Goal: Task Accomplishment & Management: Manage account settings

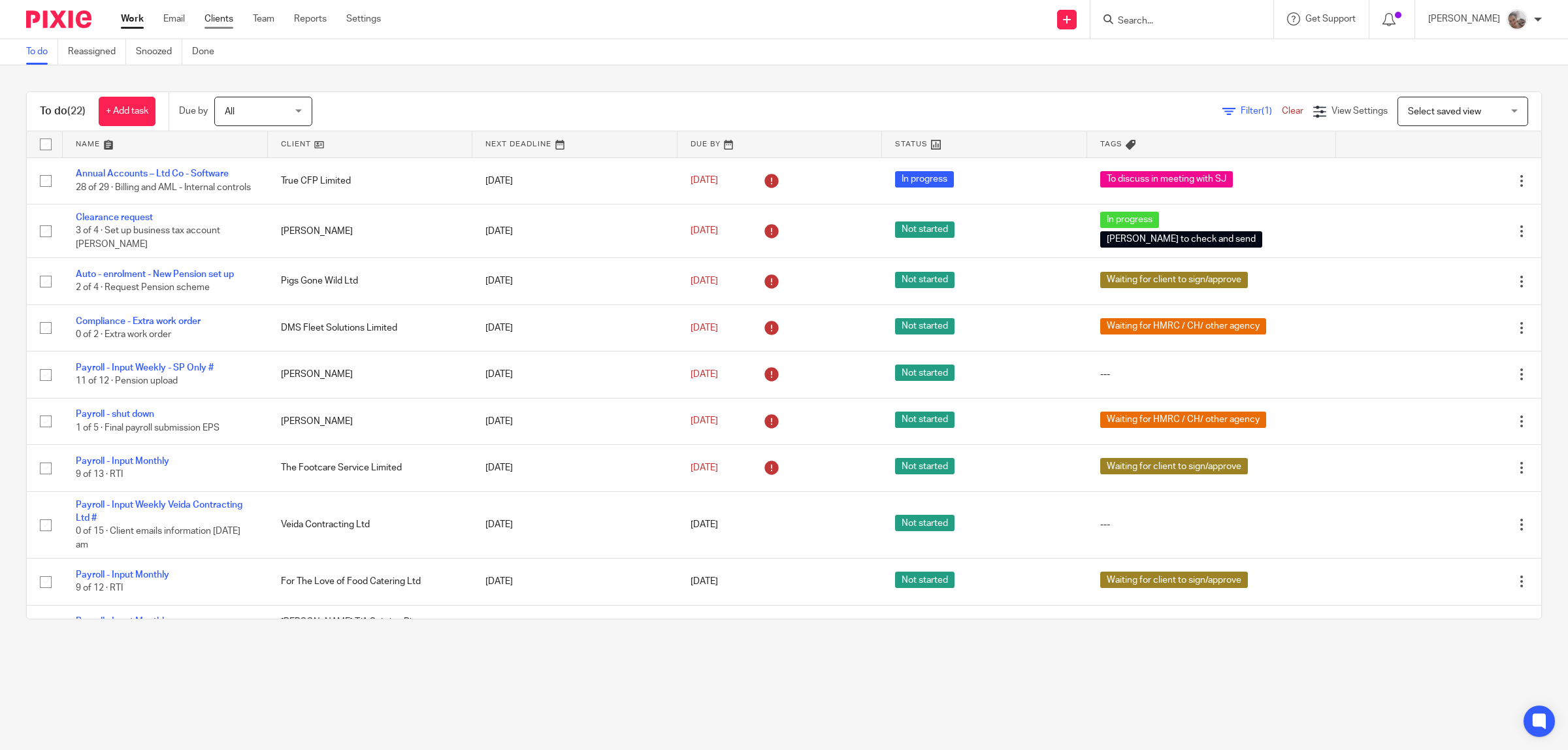
click at [232, 18] on link "Clients" at bounding box center [219, 18] width 29 height 13
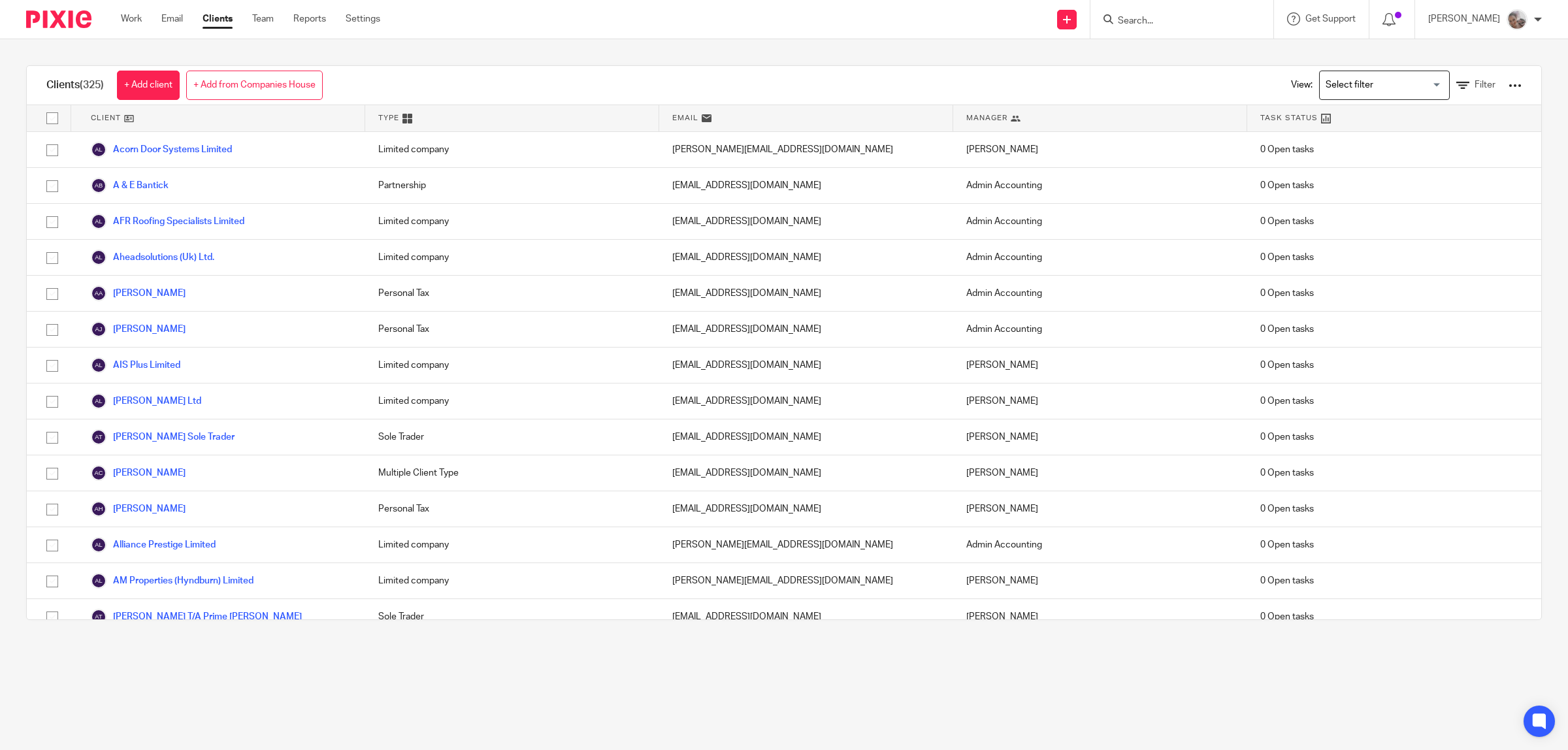
click at [1509, 87] on div at bounding box center [1515, 85] width 13 height 13
click at [1447, 152] on link "Export clients to CSV file" at bounding box center [1404, 154] width 182 height 20
click at [130, 21] on link "Work" at bounding box center [130, 18] width 21 height 13
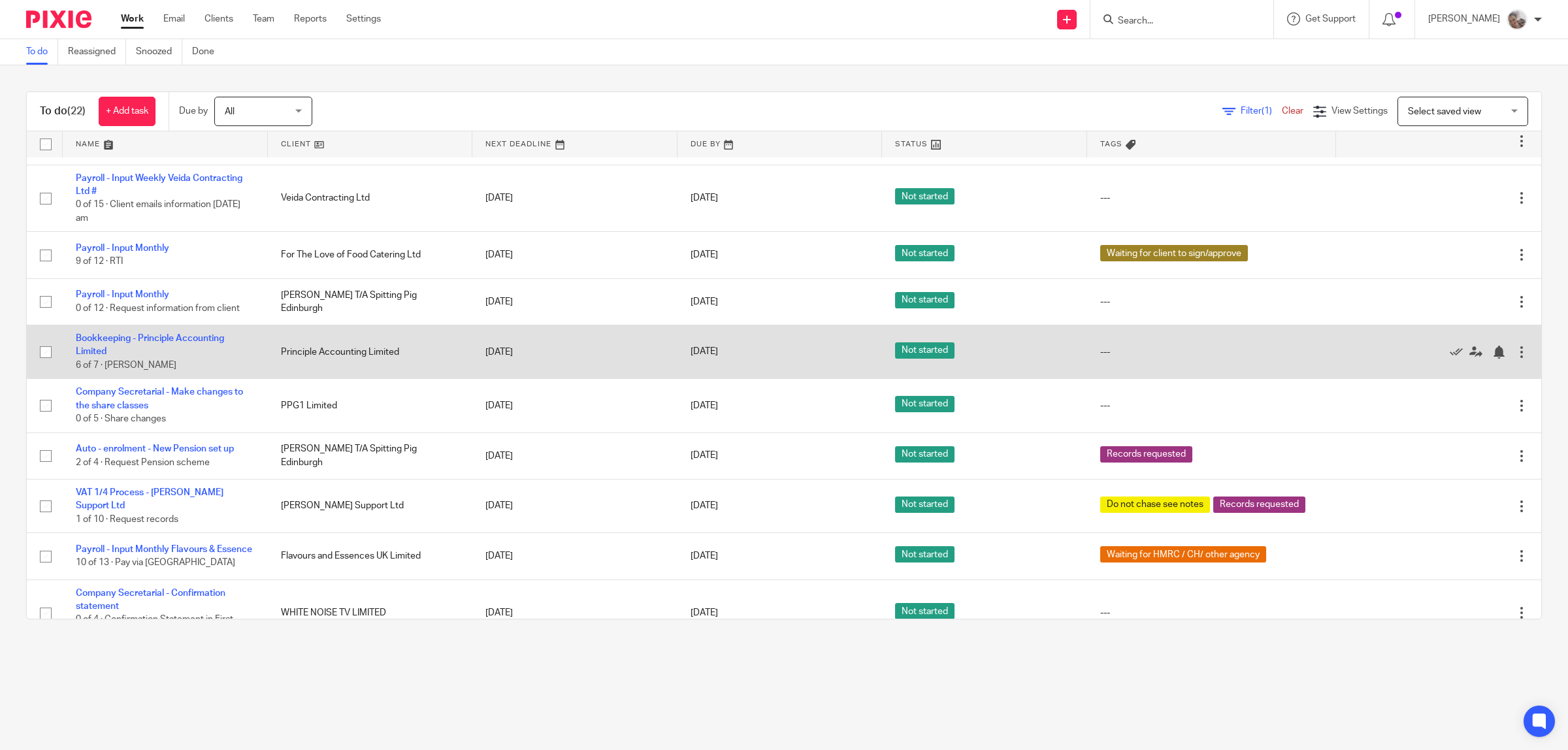
scroll to position [684, 0]
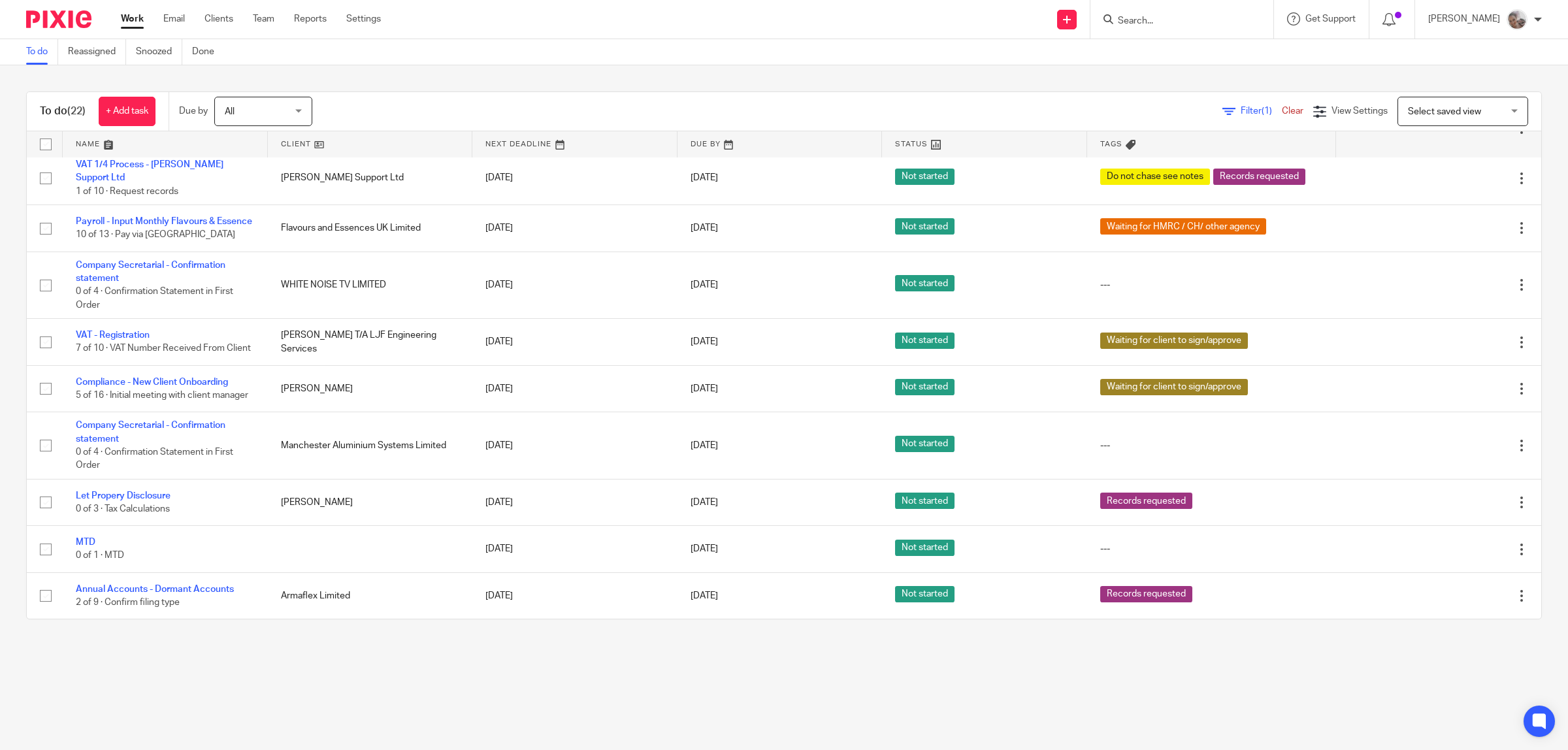
click at [1230, 11] on form at bounding box center [1186, 19] width 139 height 16
click at [1200, 17] on input "Search" at bounding box center [1175, 21] width 117 height 11
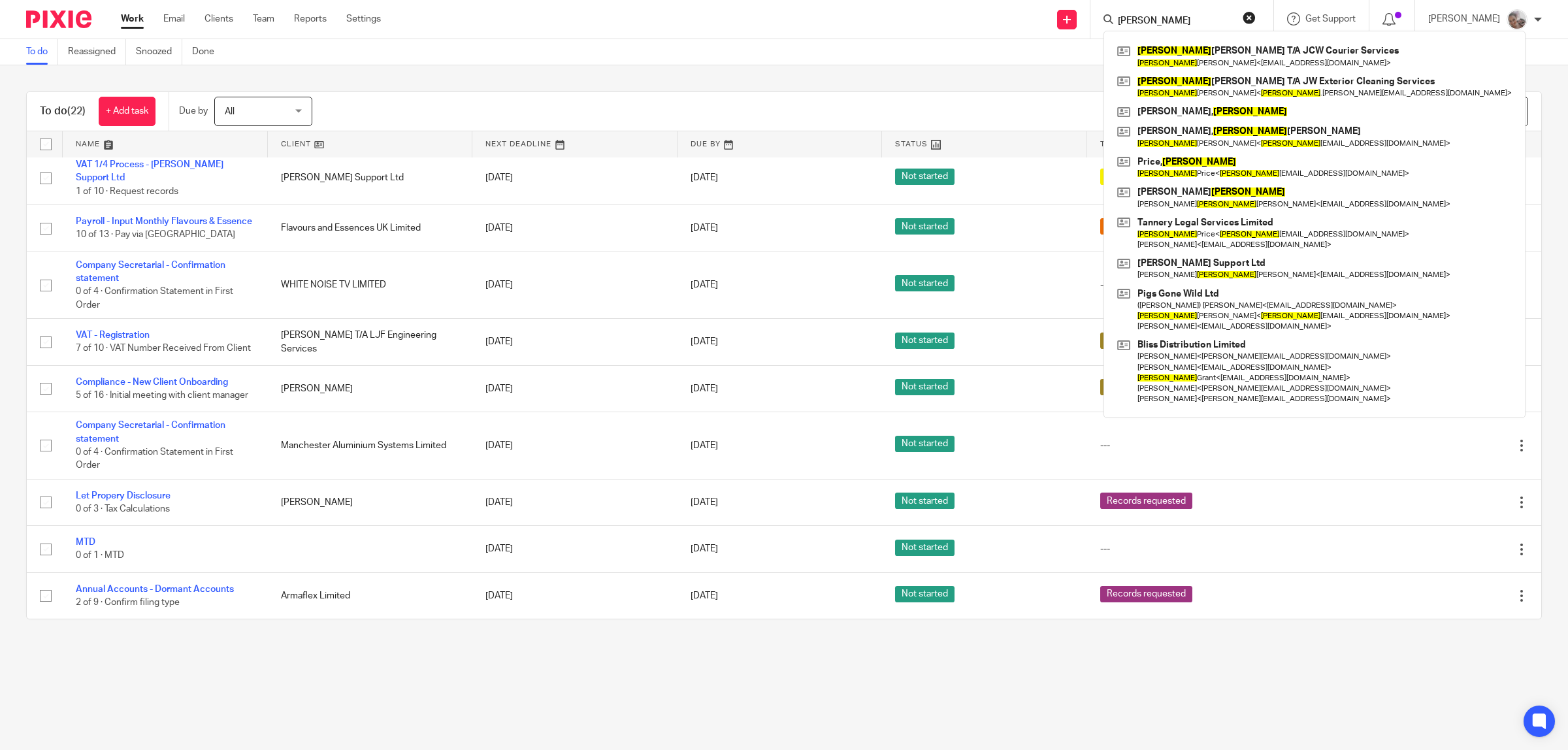
type input "[PERSON_NAME]"
click button "submit" at bounding box center [0, 0] width 0 height 0
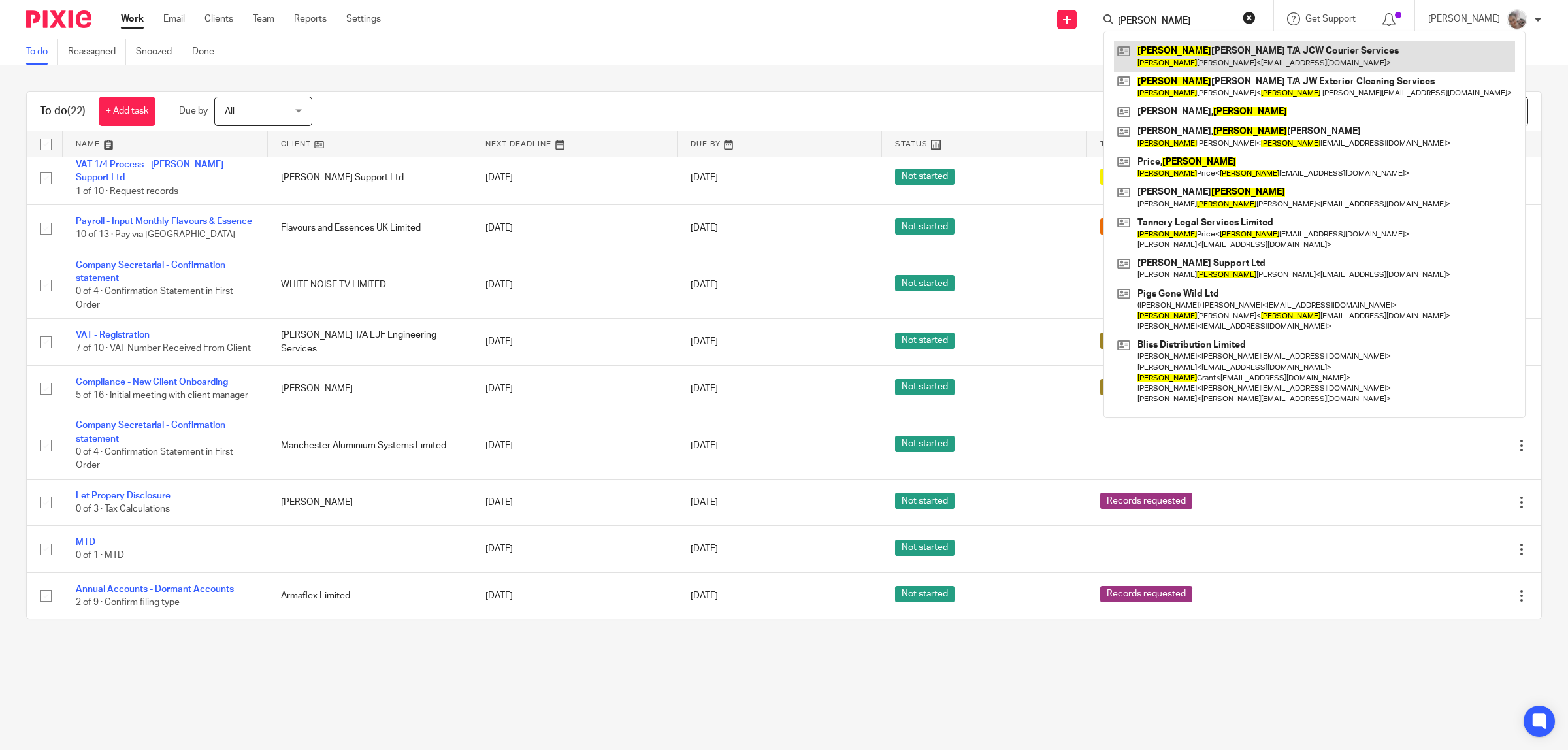
click at [1264, 53] on link at bounding box center [1314, 56] width 401 height 30
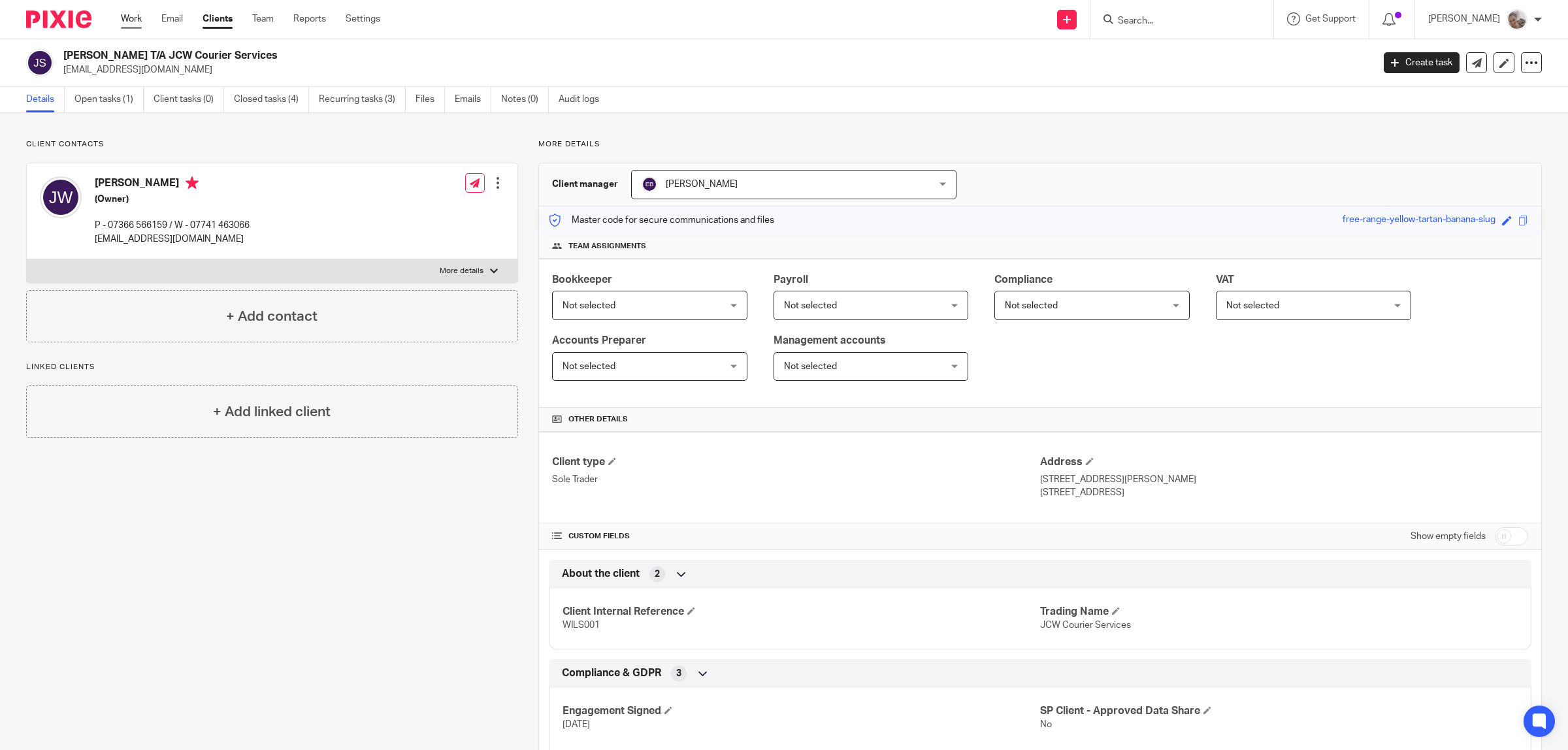
click at [127, 16] on link "Work" at bounding box center [130, 18] width 21 height 13
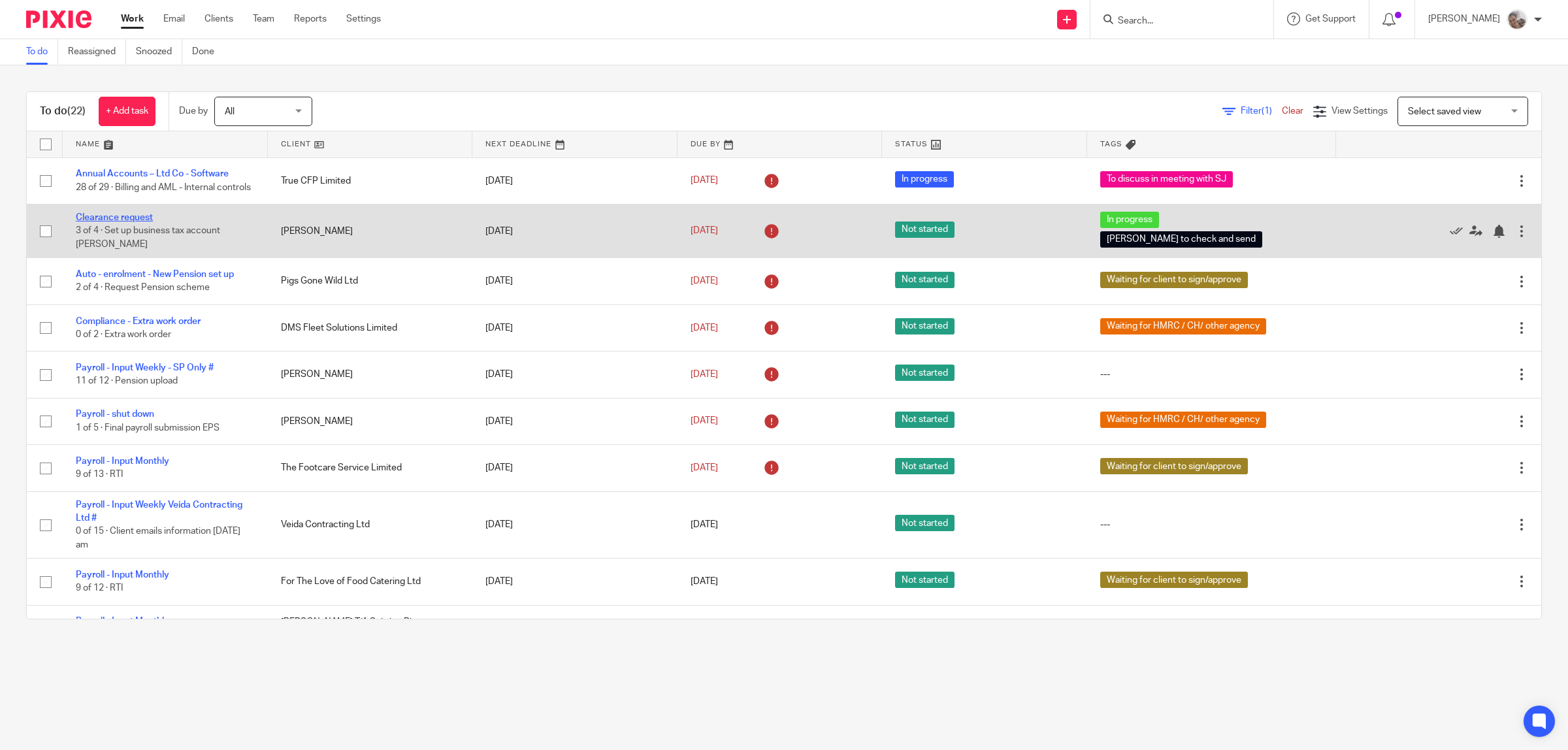
click at [90, 220] on link "Clearance request" at bounding box center [114, 217] width 77 height 9
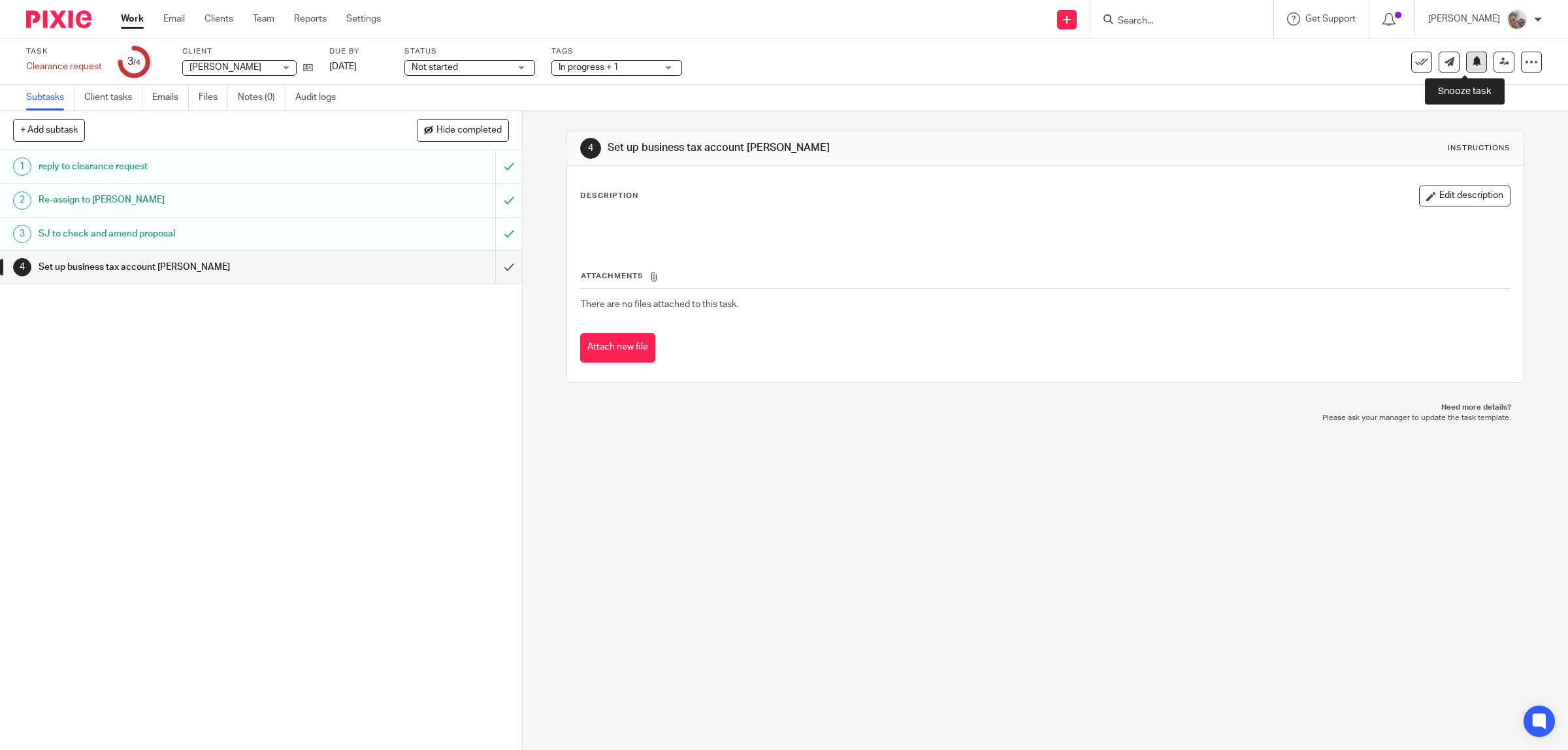
click at [1466, 54] on button at bounding box center [1476, 62] width 21 height 21
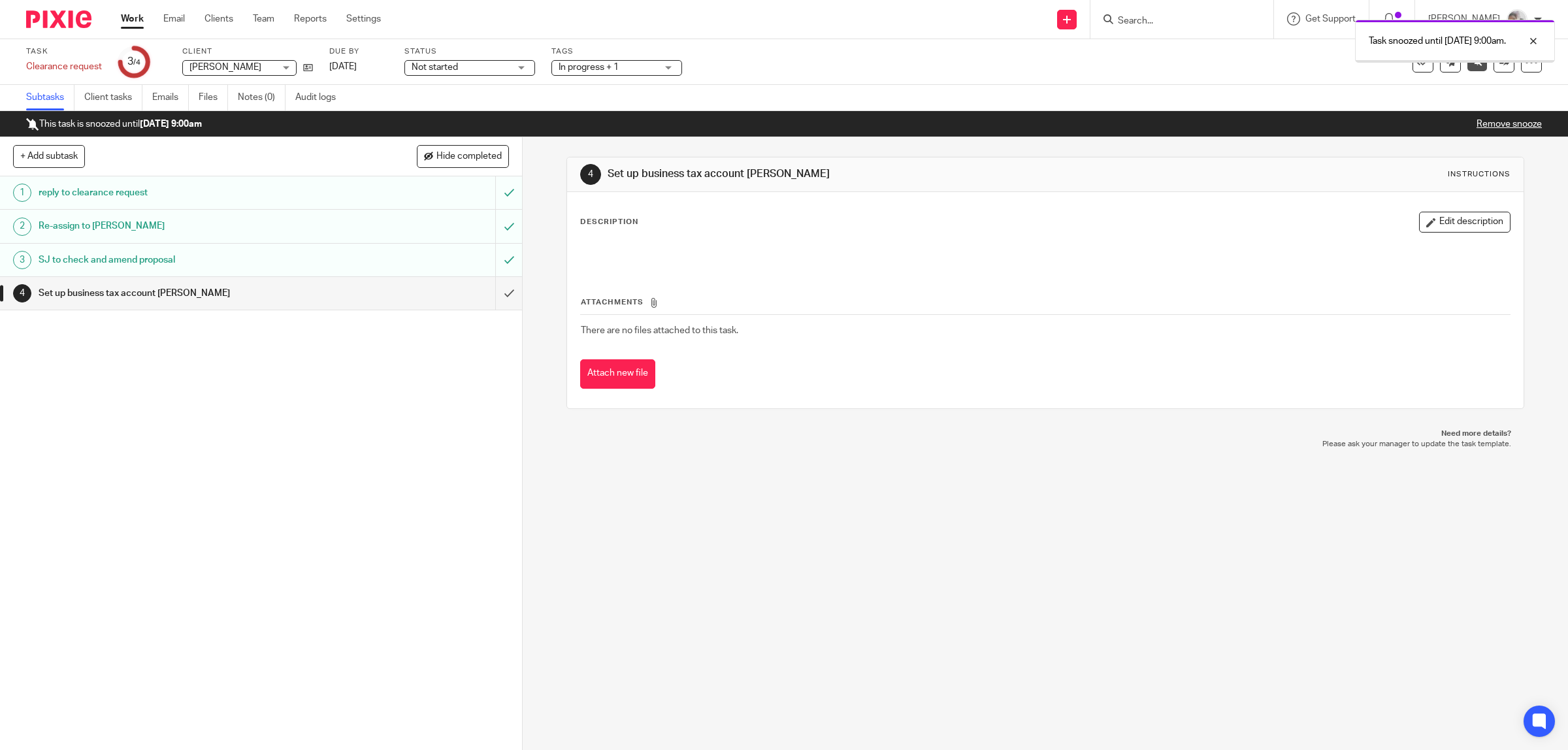
click at [134, 16] on link "Work" at bounding box center [132, 18] width 23 height 13
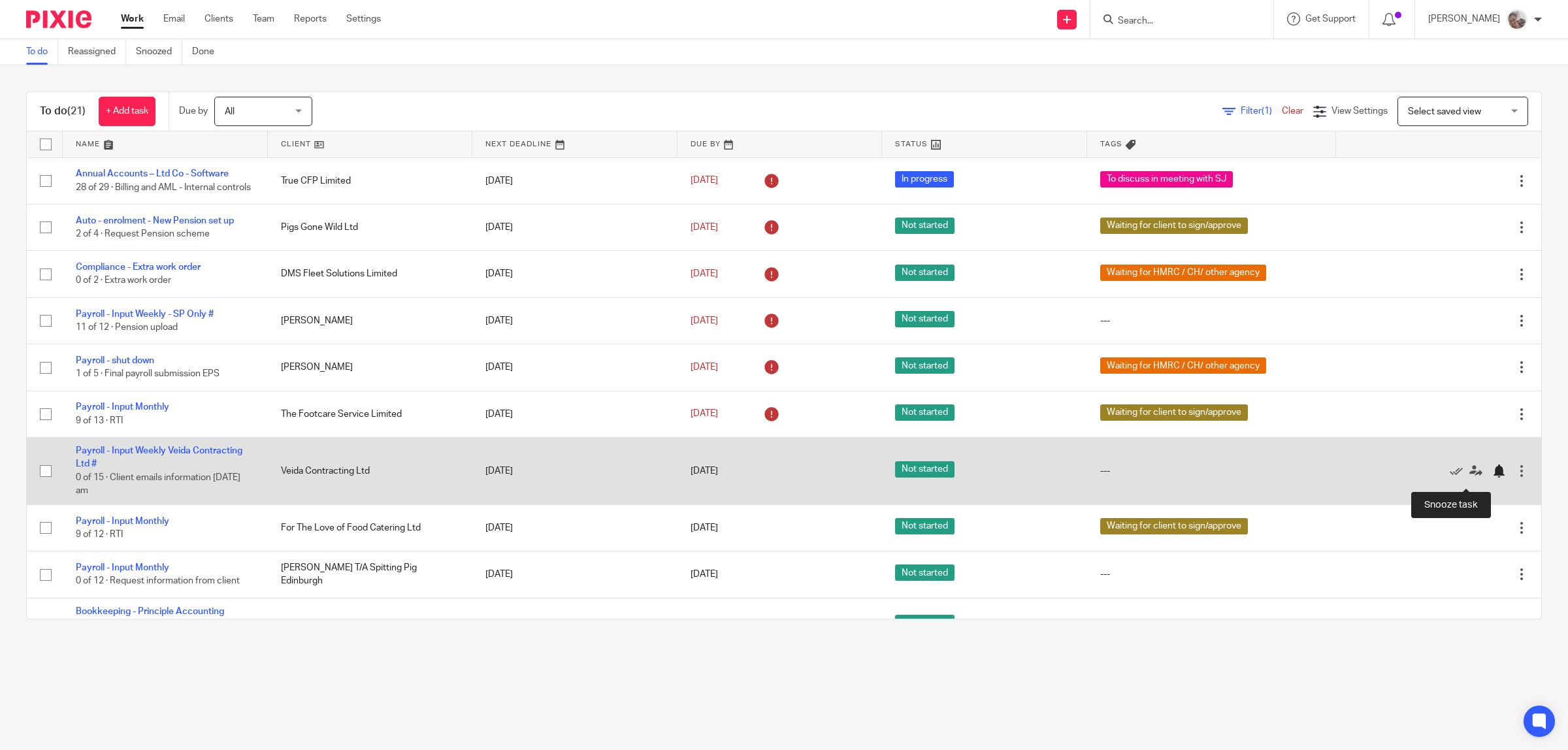
click at [1492, 478] on div at bounding box center [1498, 471] width 13 height 13
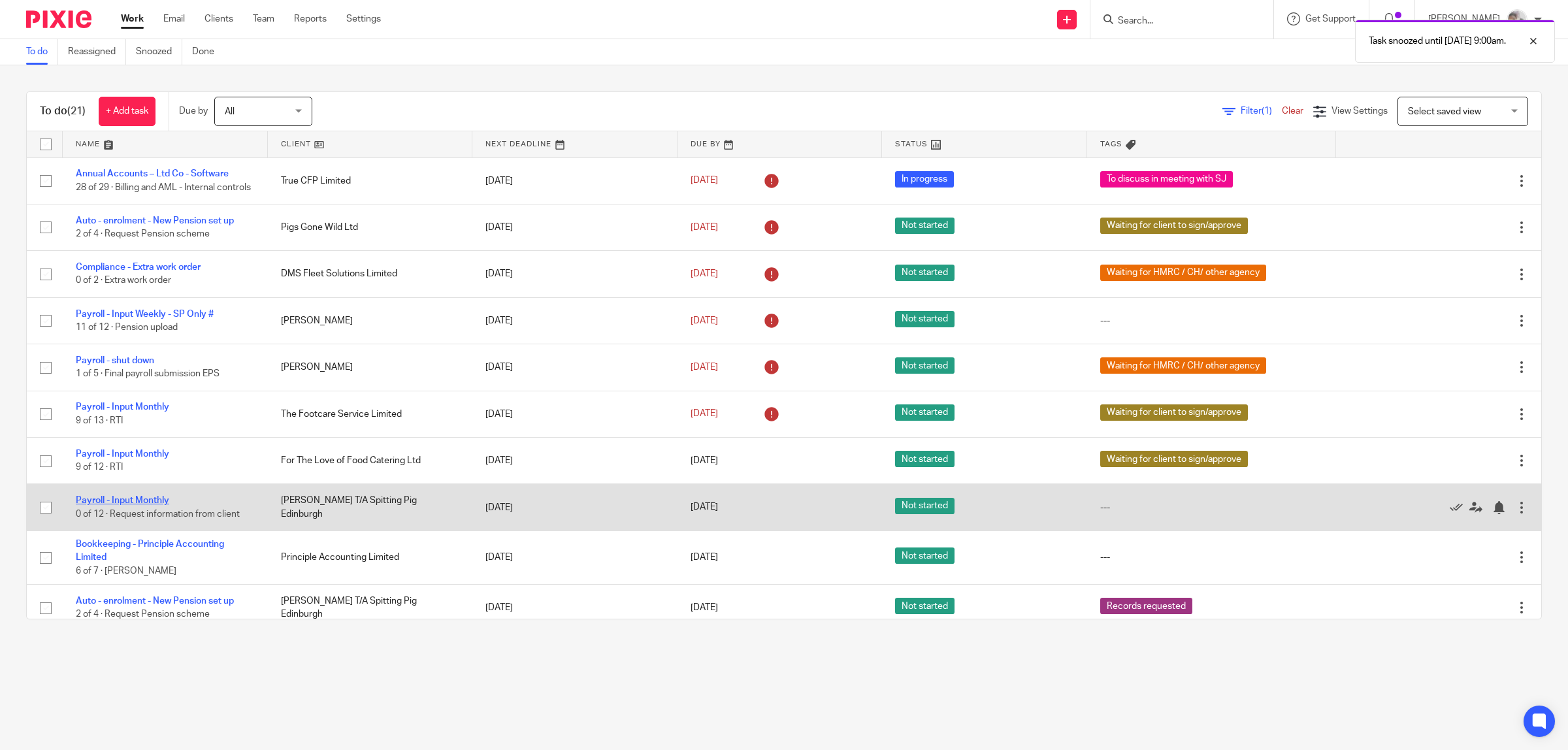
click at [134, 504] on link "Payroll - Input Monthly" at bounding box center [122, 501] width 93 height 9
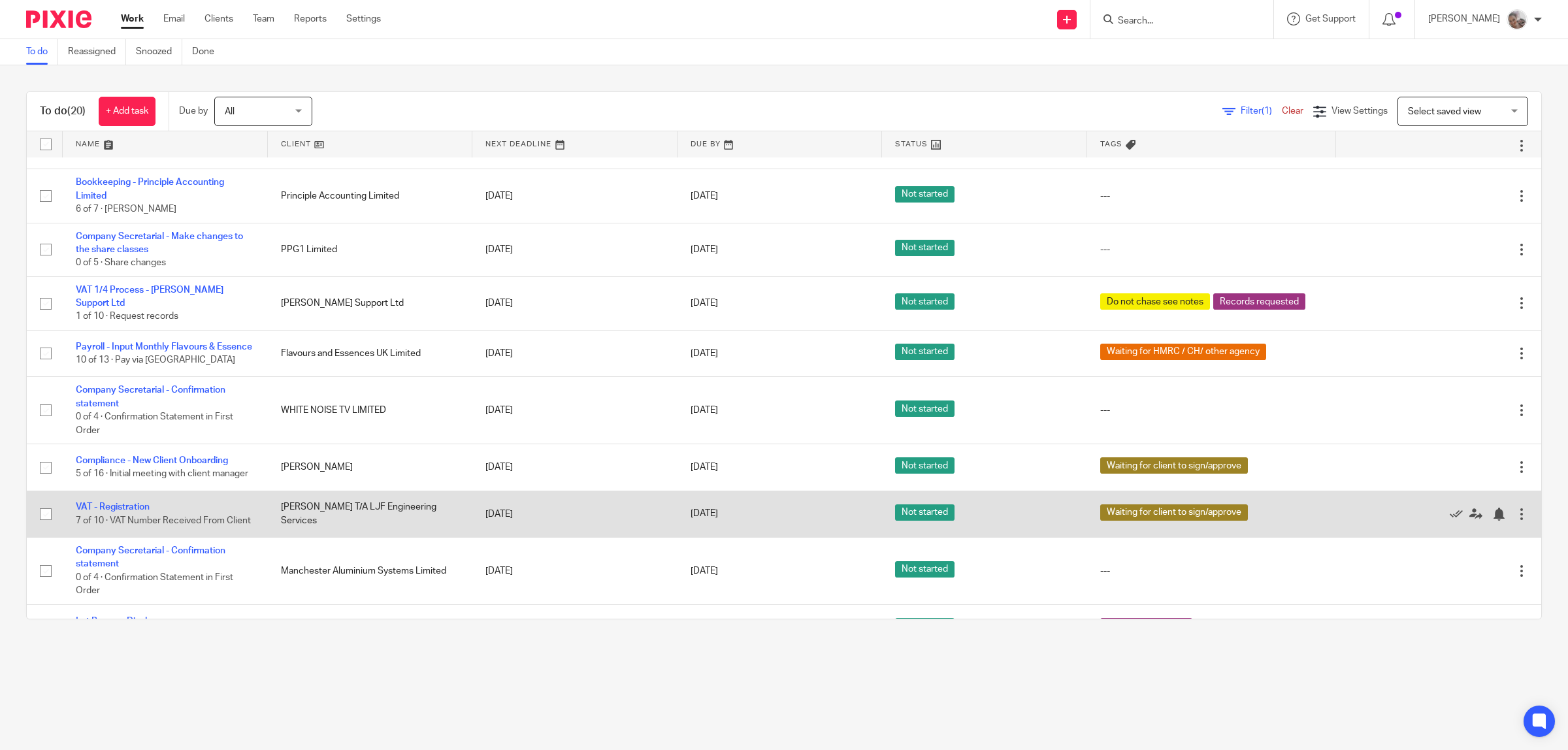
scroll to position [490, 0]
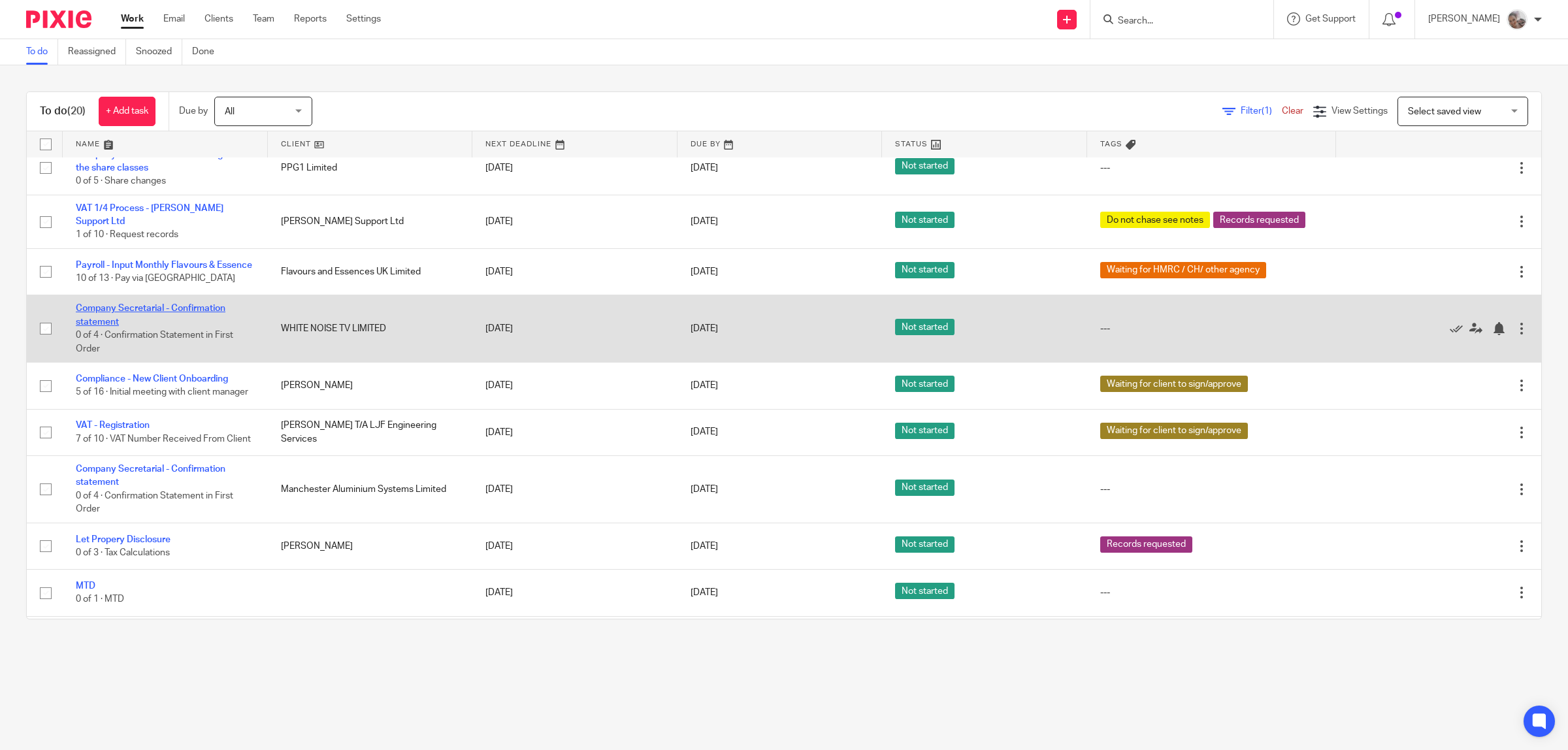
click at [108, 324] on link "Company Secretarial - Confirmation statement" at bounding box center [150, 314] width 149 height 22
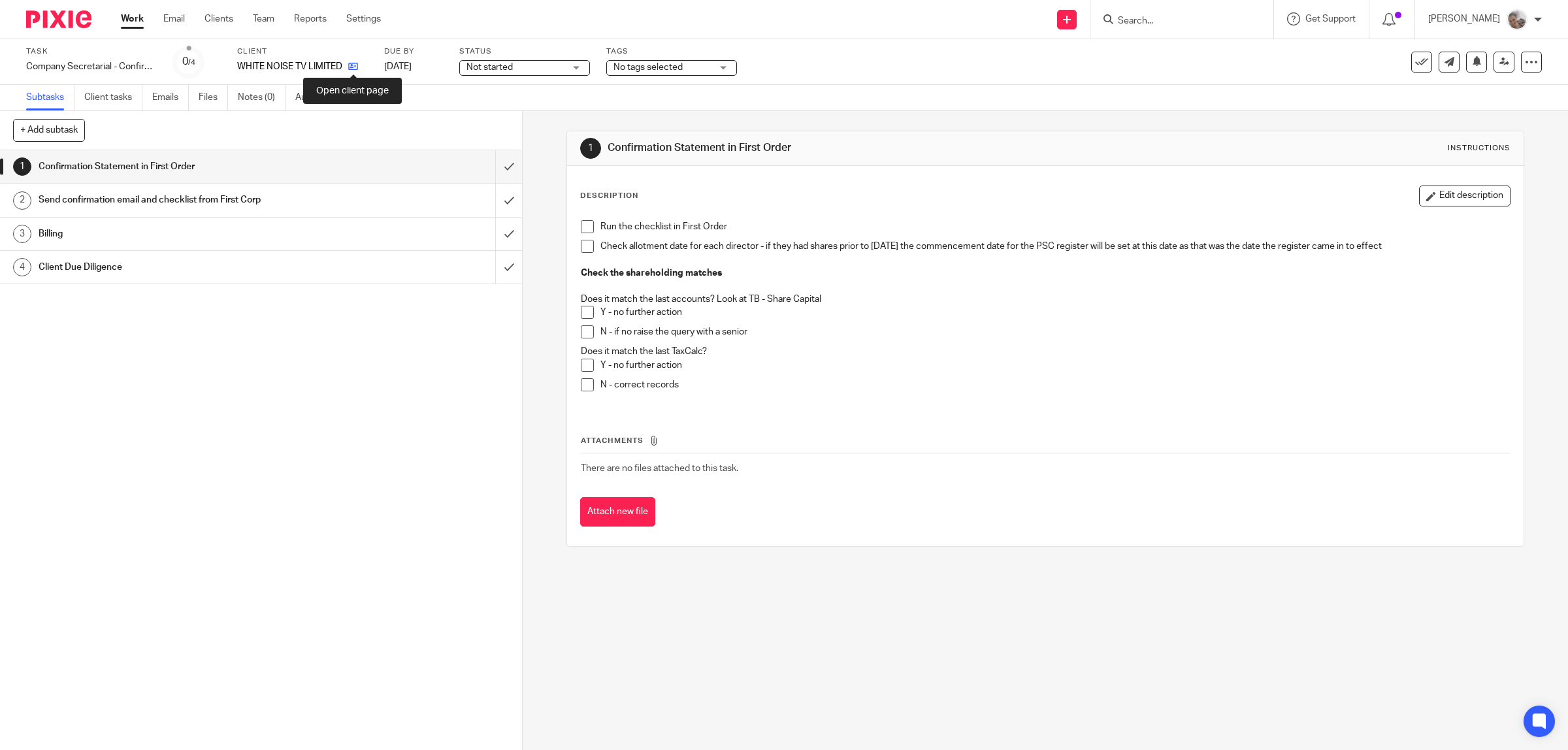
click at [350, 66] on icon at bounding box center [353, 66] width 10 height 10
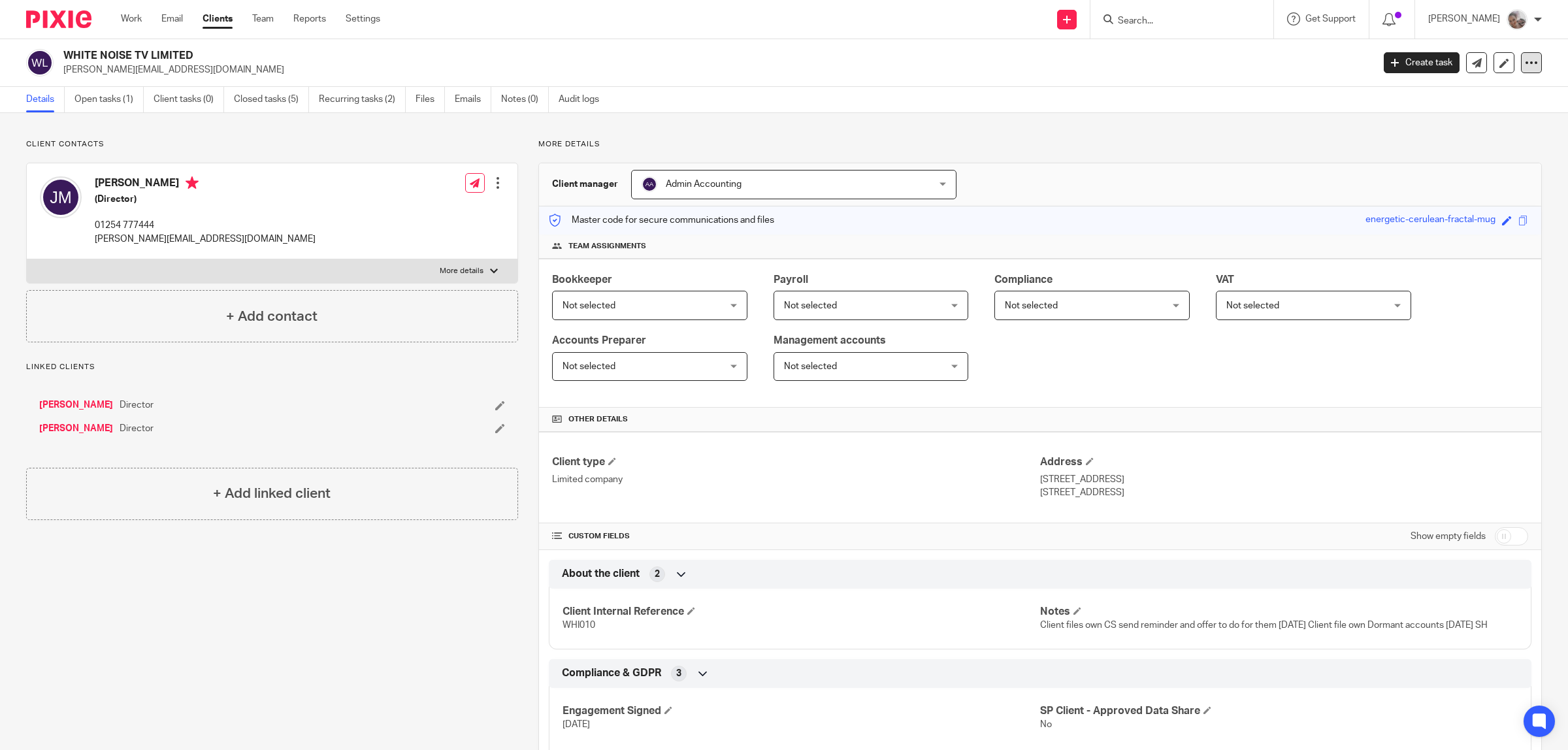
click at [1521, 70] on div at bounding box center [1531, 63] width 21 height 21
click at [1445, 92] on link "Update from Companies House" at bounding box center [1447, 95] width 144 height 19
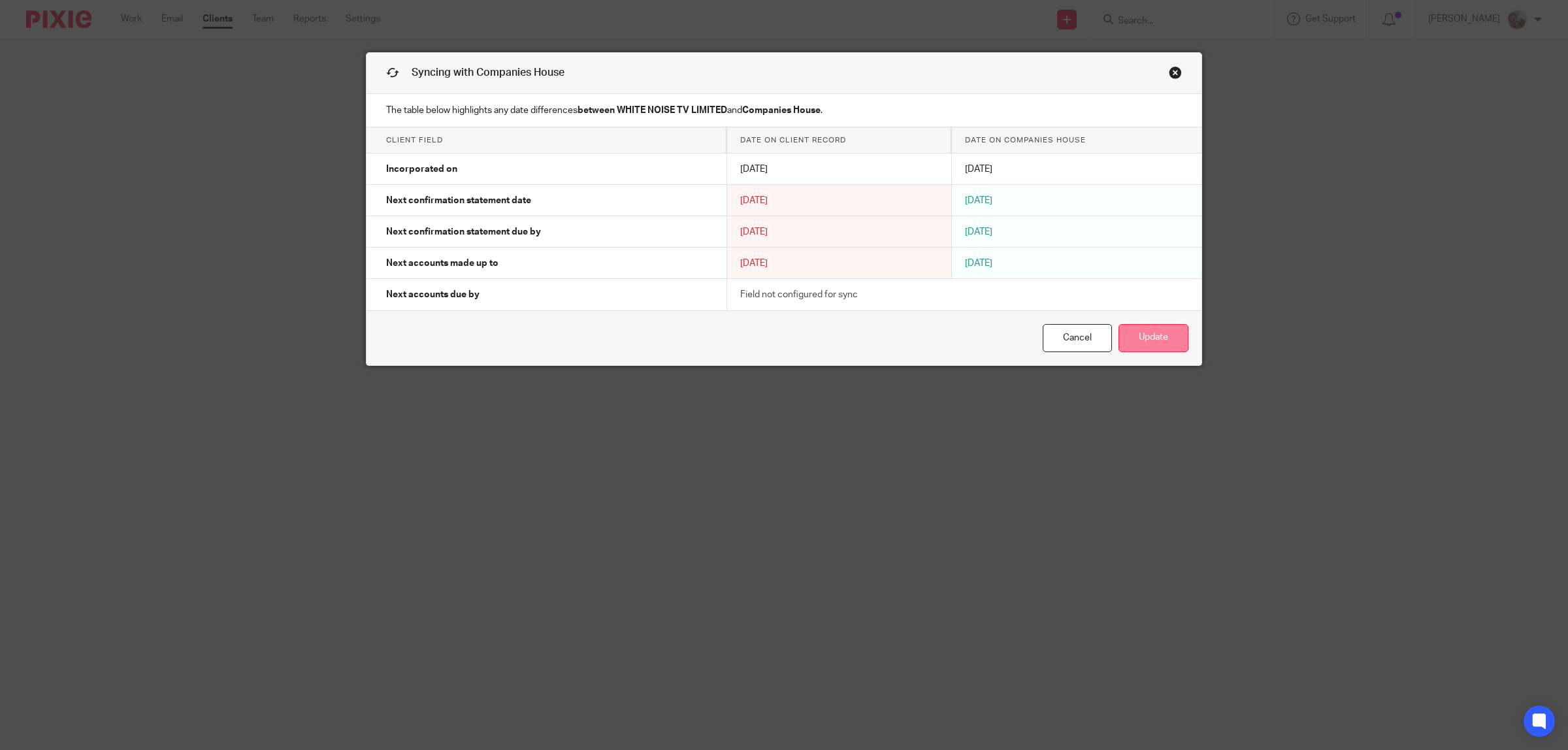
click at [1173, 345] on button "Update" at bounding box center [1153, 338] width 70 height 28
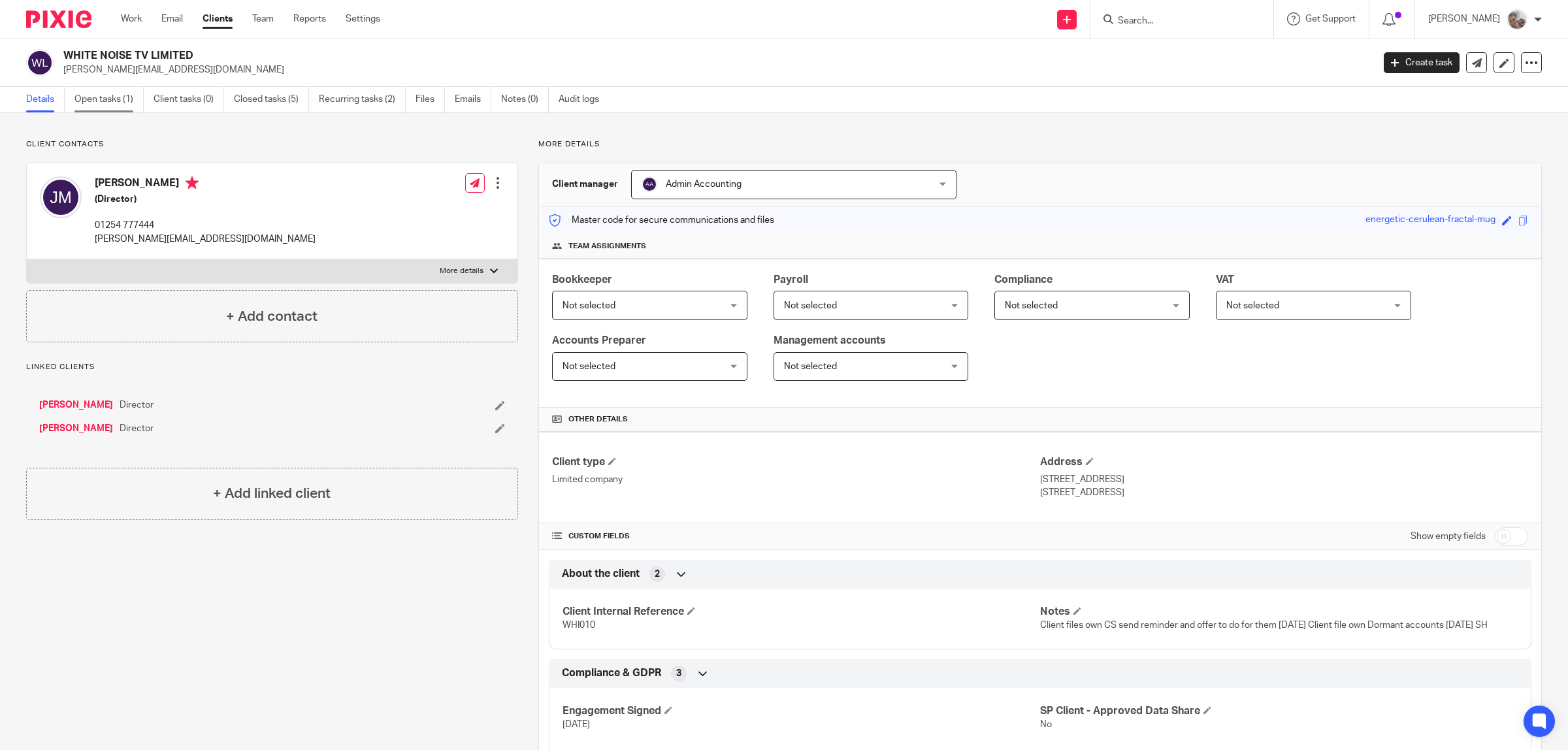
click at [100, 107] on link "Open tasks (1)" at bounding box center [109, 99] width 69 height 25
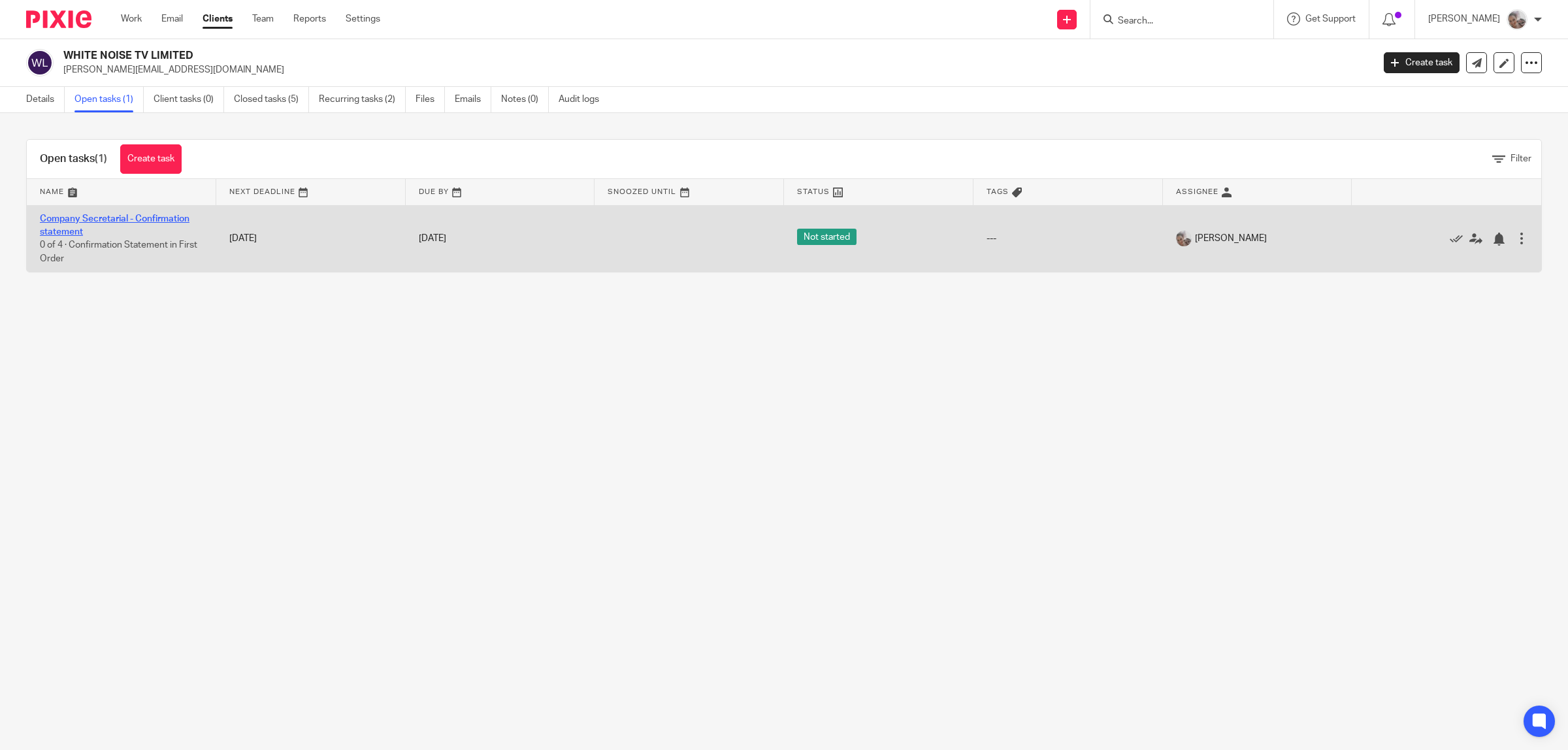
click at [104, 217] on link "Company Secretarial - Confirmation statement" at bounding box center [114, 225] width 149 height 22
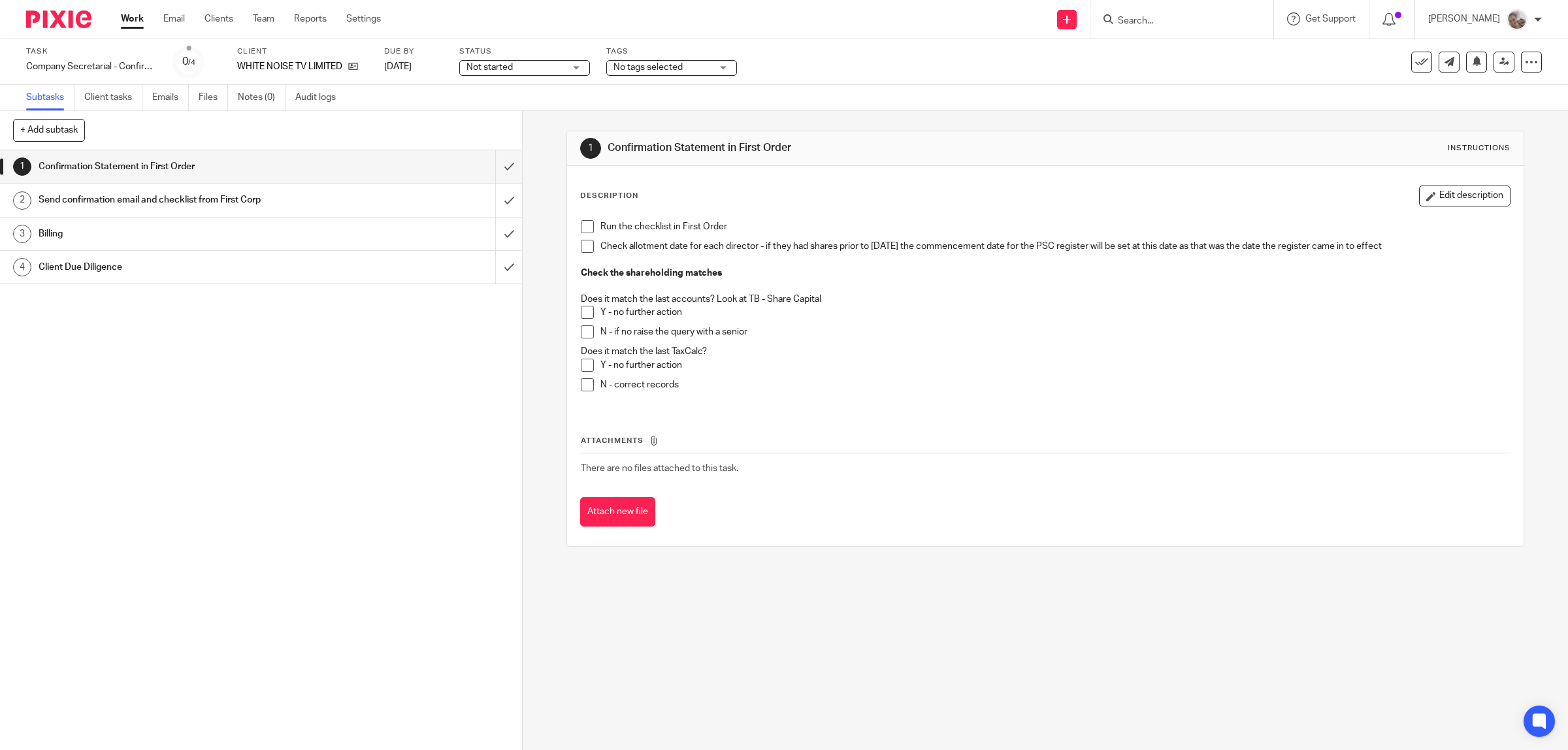
click at [1411, 67] on button at bounding box center [1421, 62] width 21 height 21
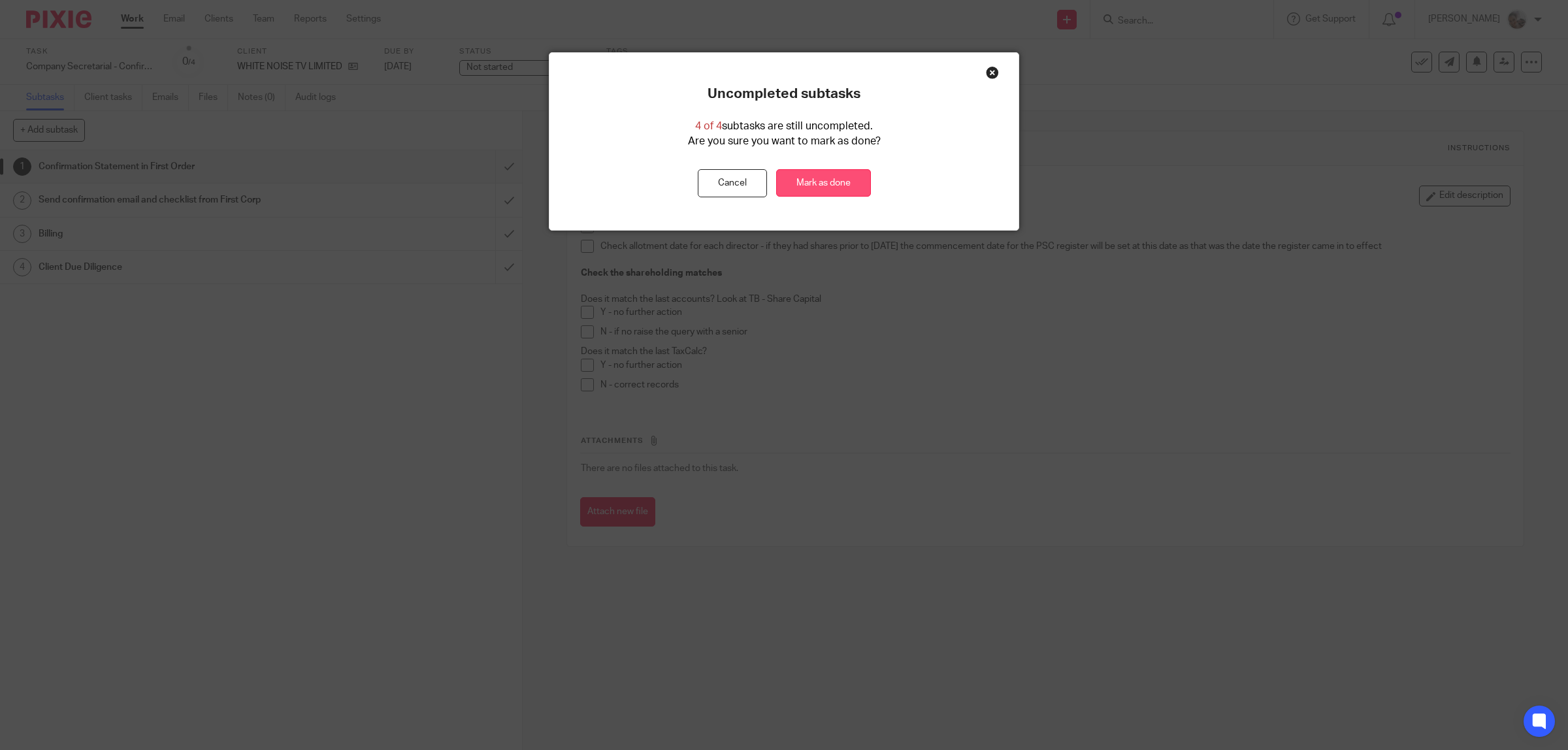
click at [826, 186] on link "Mark as done" at bounding box center [823, 183] width 95 height 28
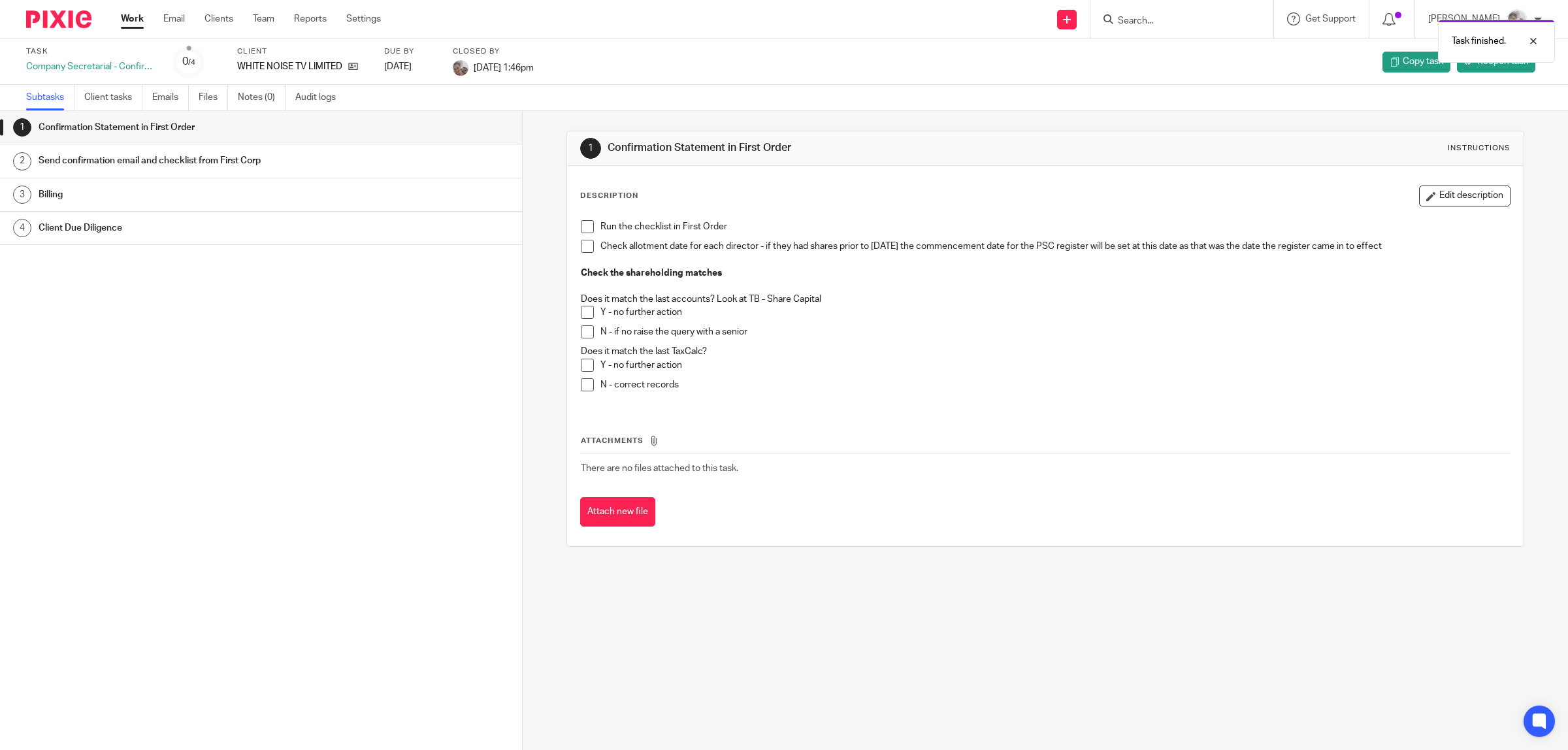
click at [131, 21] on link "Work" at bounding box center [132, 18] width 23 height 13
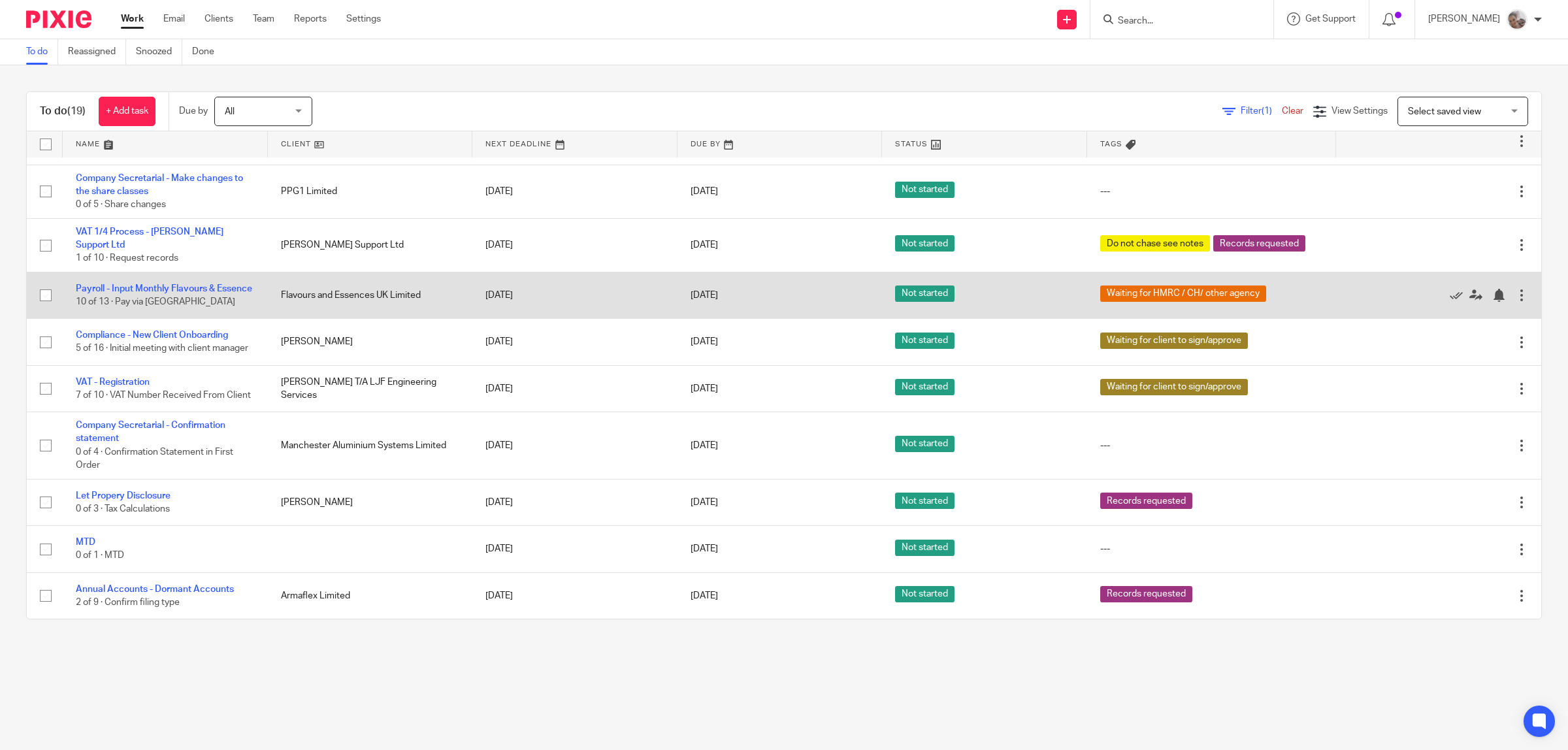
scroll to position [495, 0]
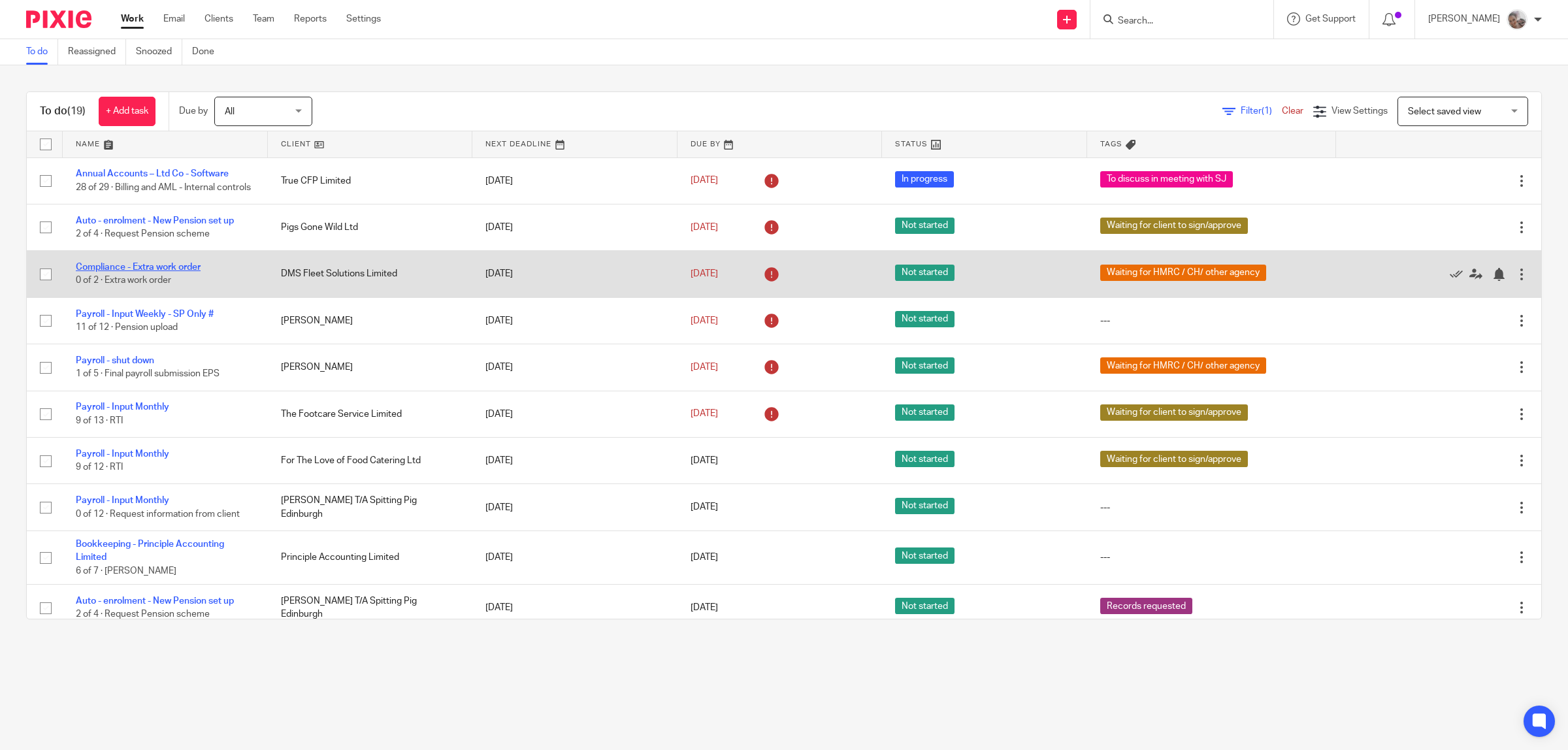
click at [175, 272] on link "Compliance - Extra work order" at bounding box center [138, 267] width 125 height 9
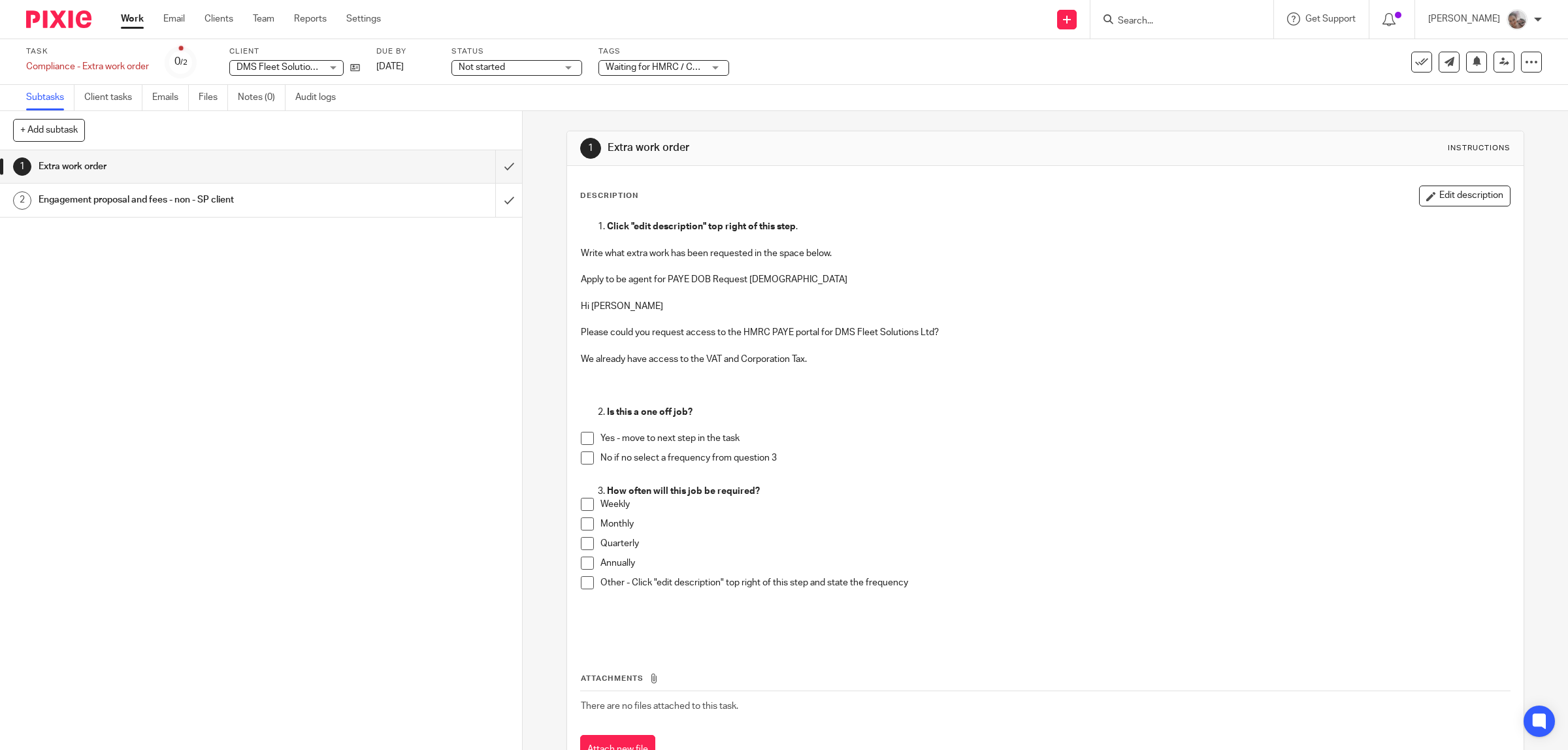
click at [394, 54] on label "Due by" at bounding box center [405, 52] width 59 height 11
click at [403, 57] on div "Due by [DATE]" at bounding box center [405, 62] width 59 height 31
click at [409, 63] on link "[DATE]" at bounding box center [405, 67] width 59 height 14
click at [403, 66] on link "[DATE]" at bounding box center [405, 67] width 59 height 14
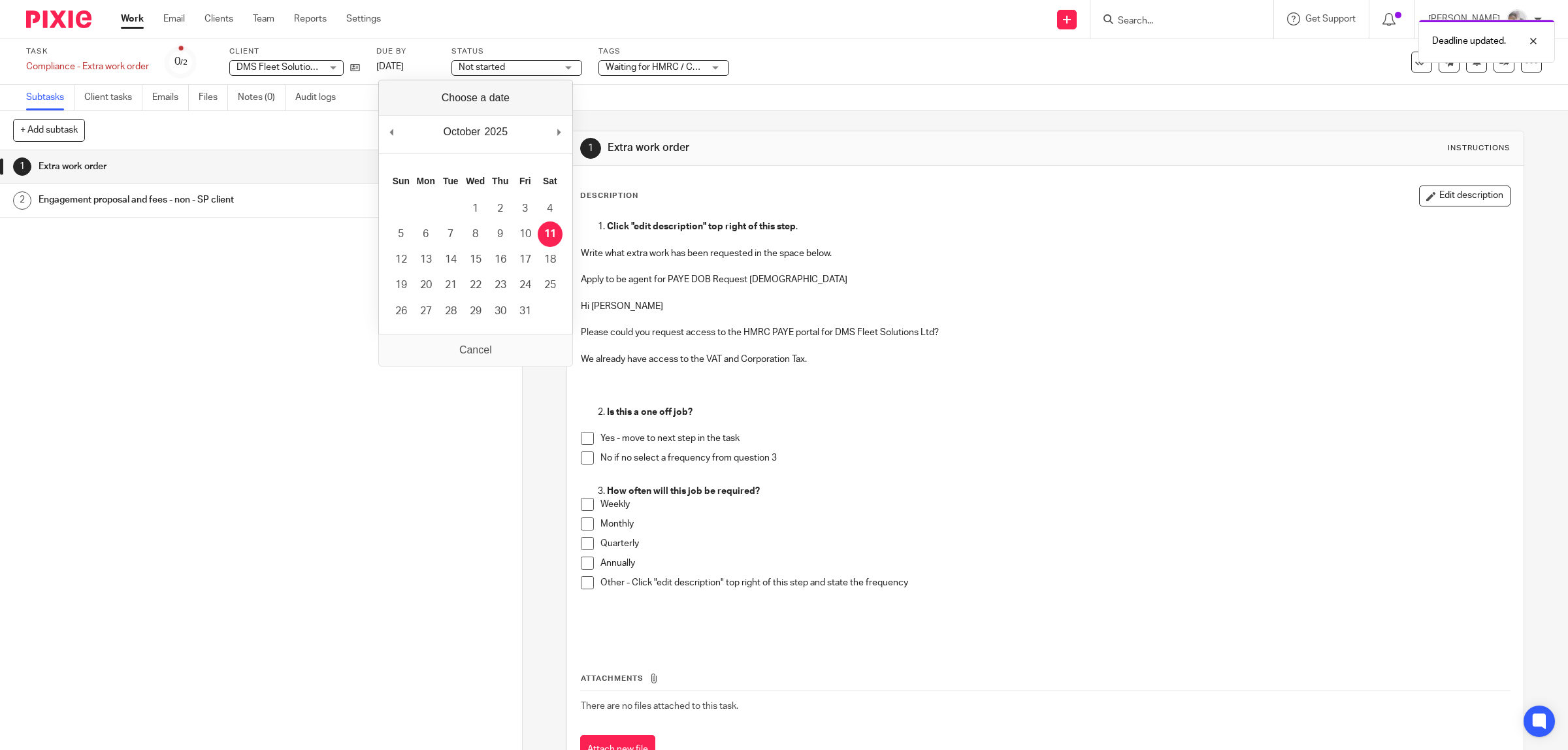
click at [1158, 76] on div "Task Compliance - Extra work order Save Compliance - Extra work order 0 /2 Clie…" at bounding box center [657, 62] width 1263 height 31
click at [1481, 72] on div "See template in use Advanced task editor Copy task Make recurring Delete" at bounding box center [1476, 62] width 130 height 21
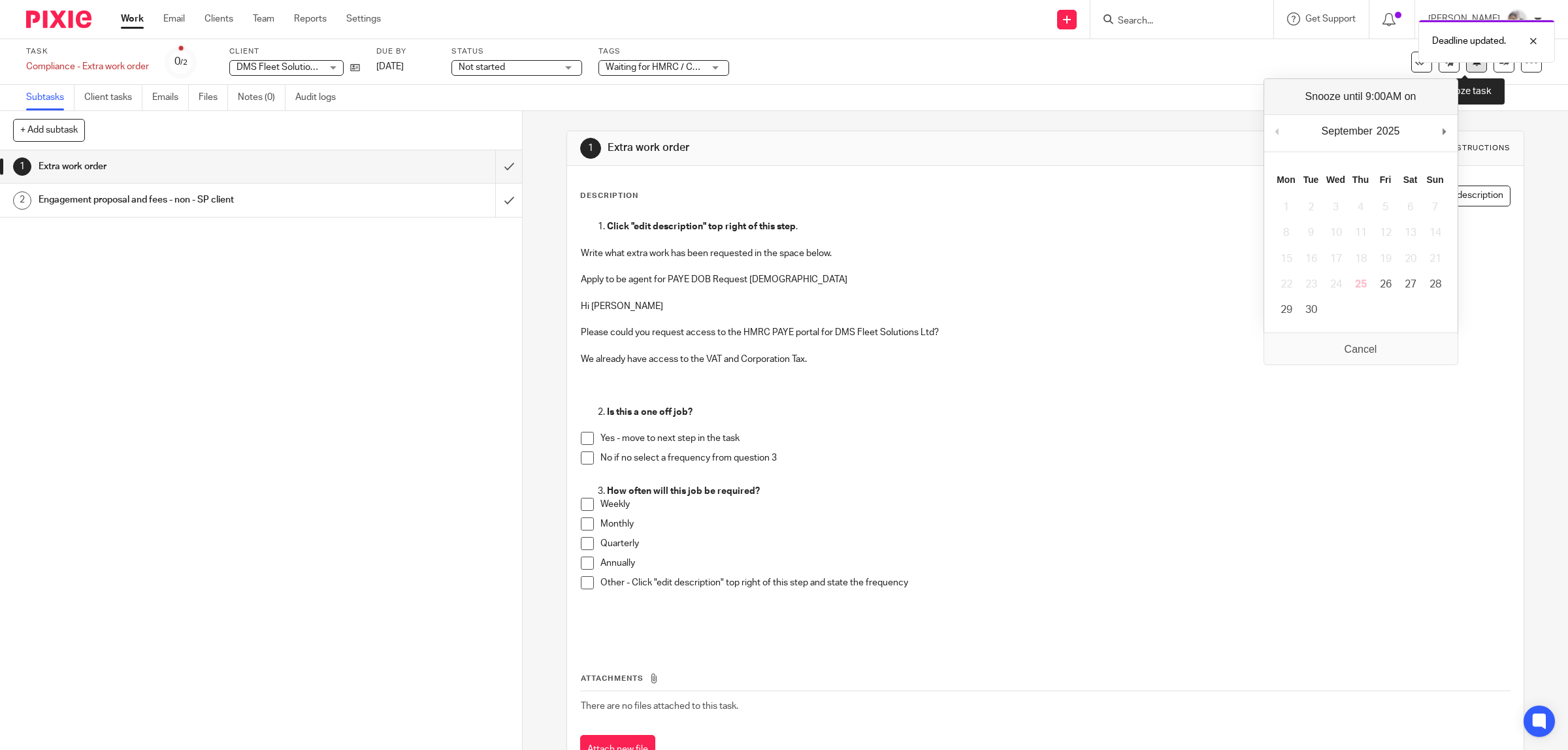
click at [1472, 63] on icon at bounding box center [1476, 61] width 10 height 10
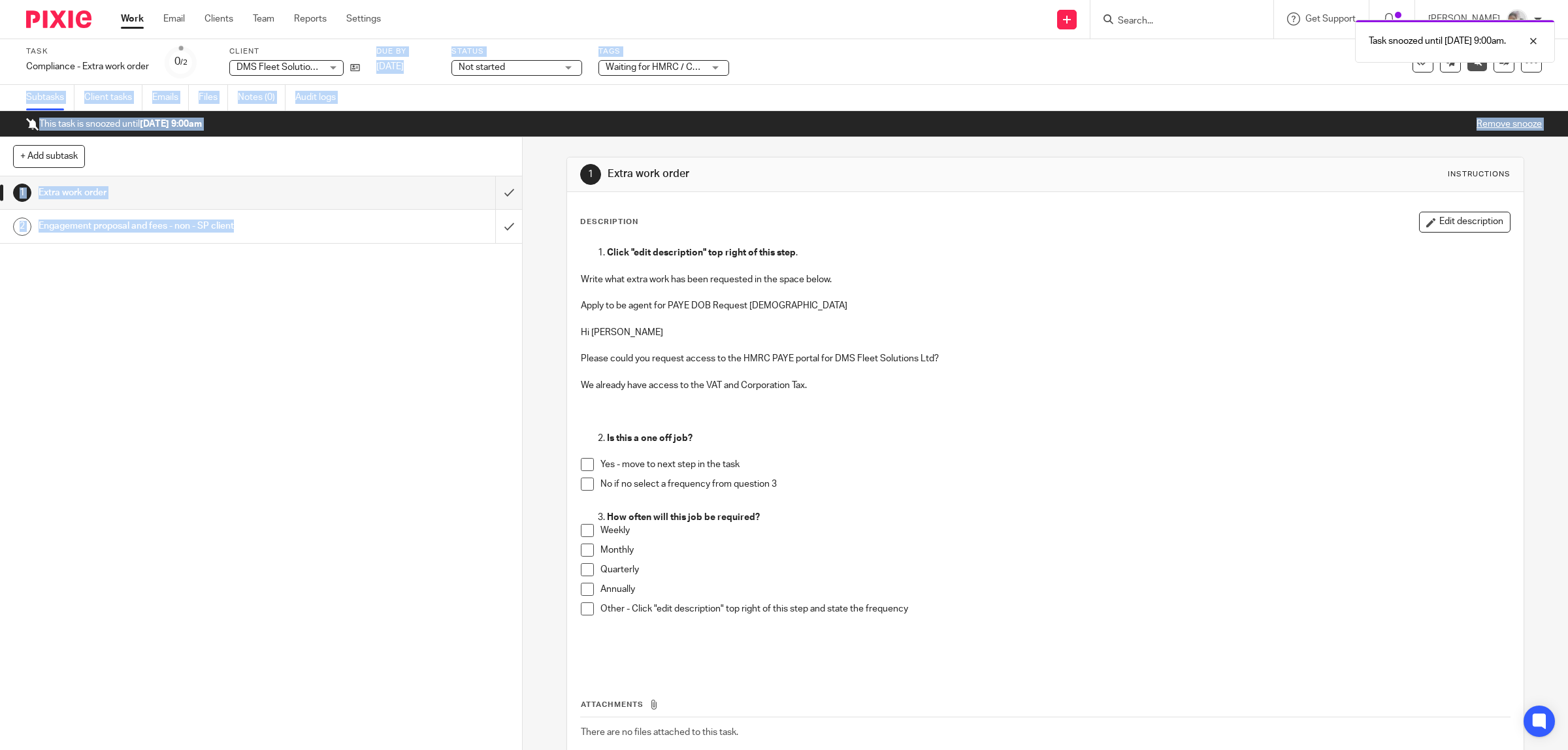
click at [140, 21] on link "Work" at bounding box center [132, 18] width 23 height 13
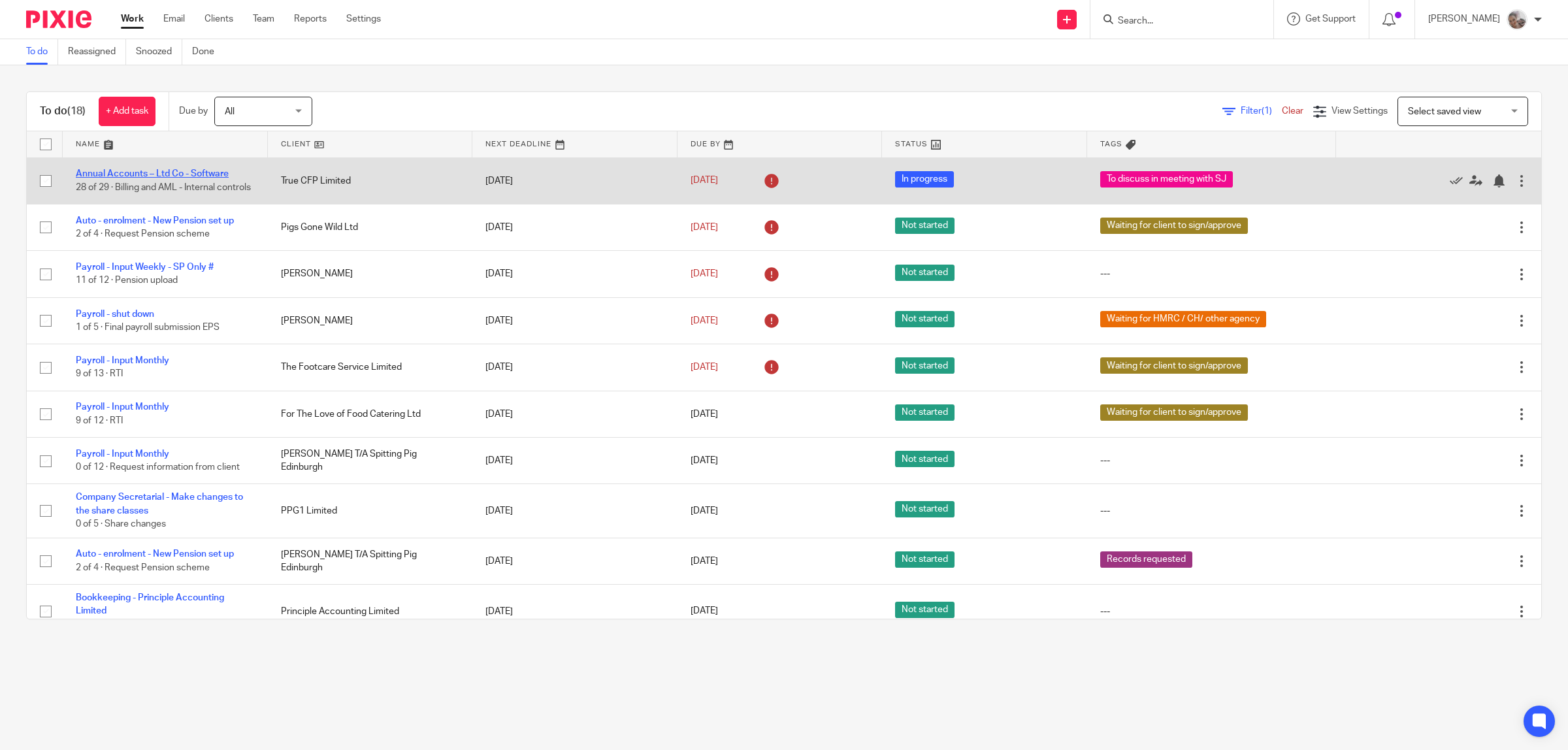
click at [191, 172] on link "Annual Accounts – Ltd Co - Software" at bounding box center [152, 174] width 153 height 9
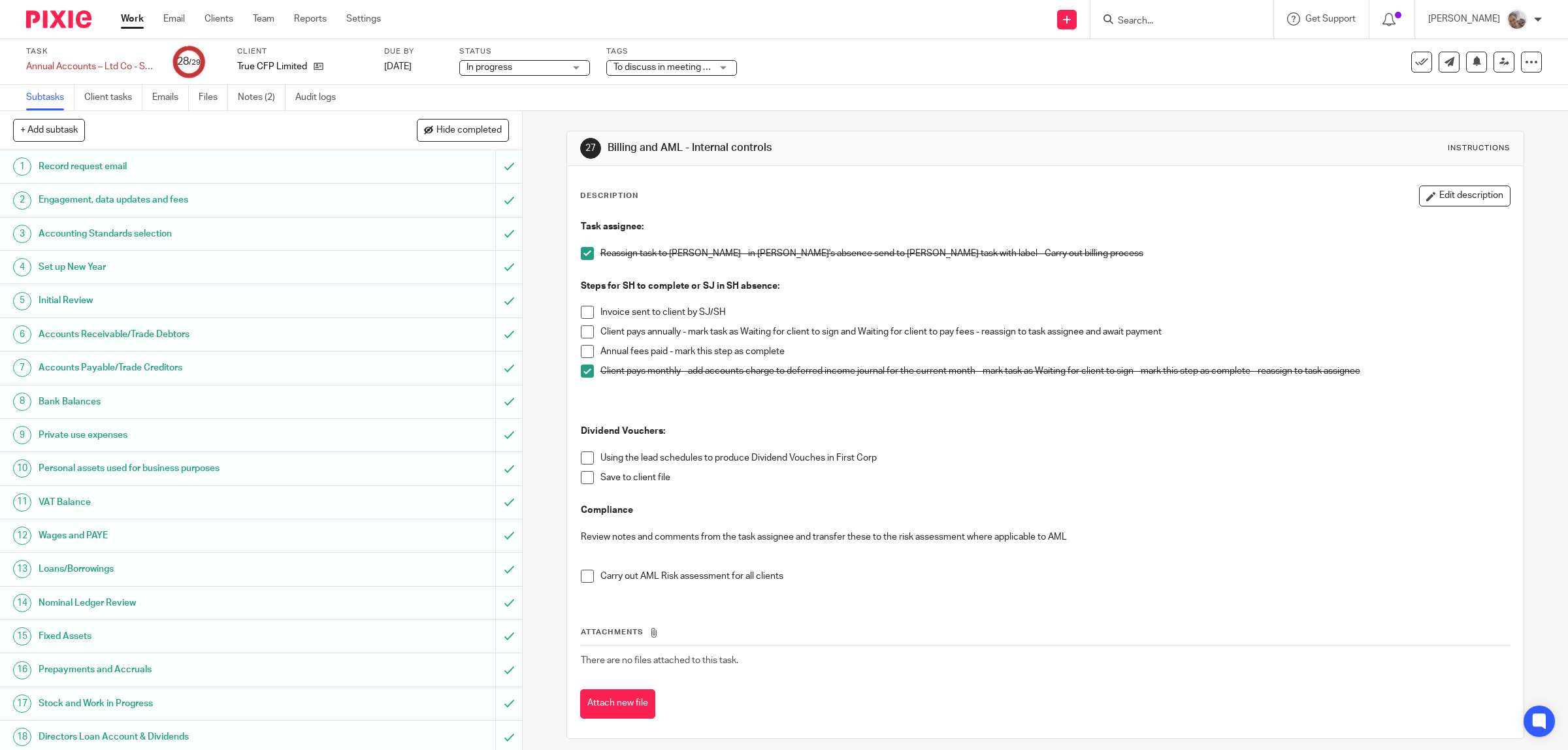
scroll to position [378, 0]
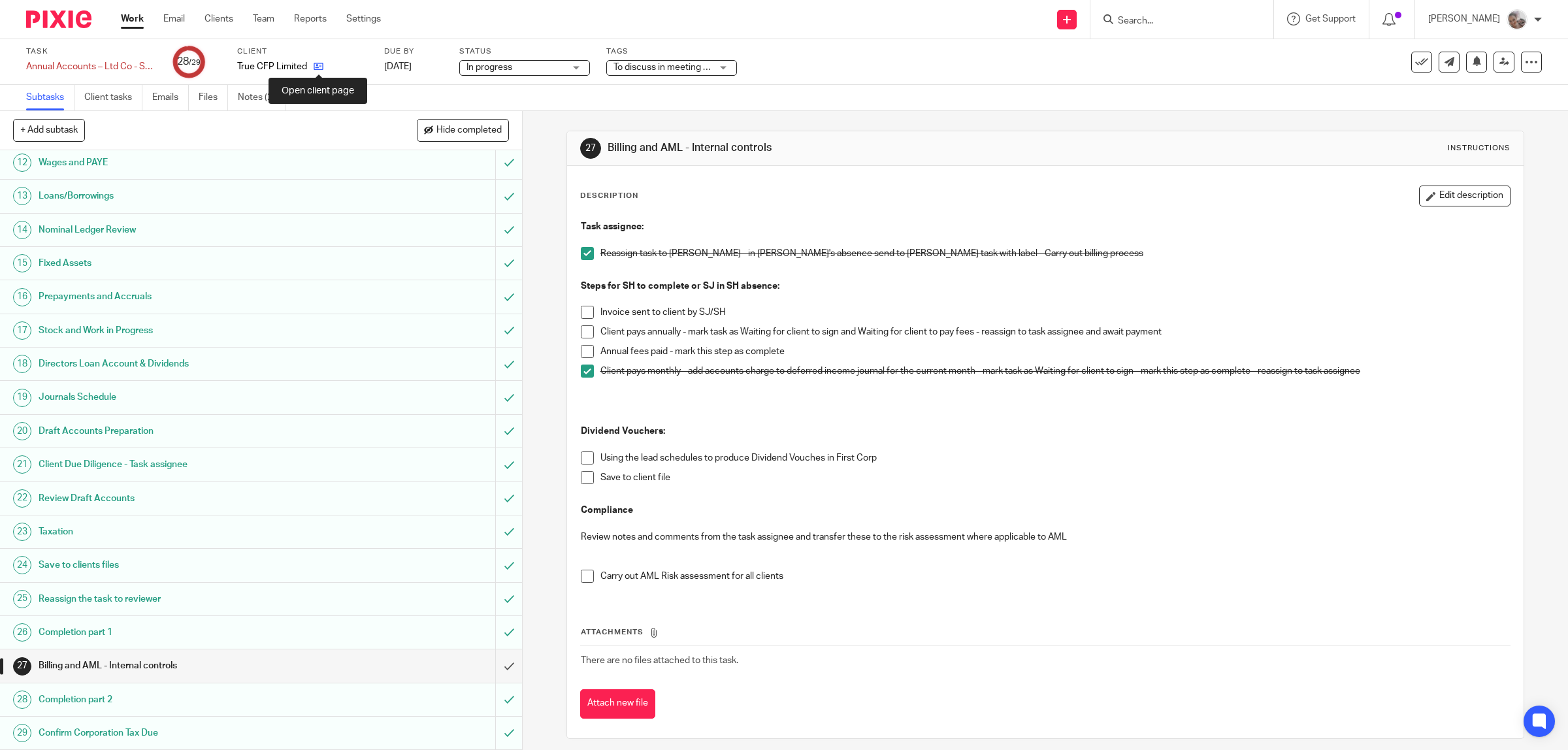
click at [316, 64] on icon at bounding box center [318, 66] width 10 height 10
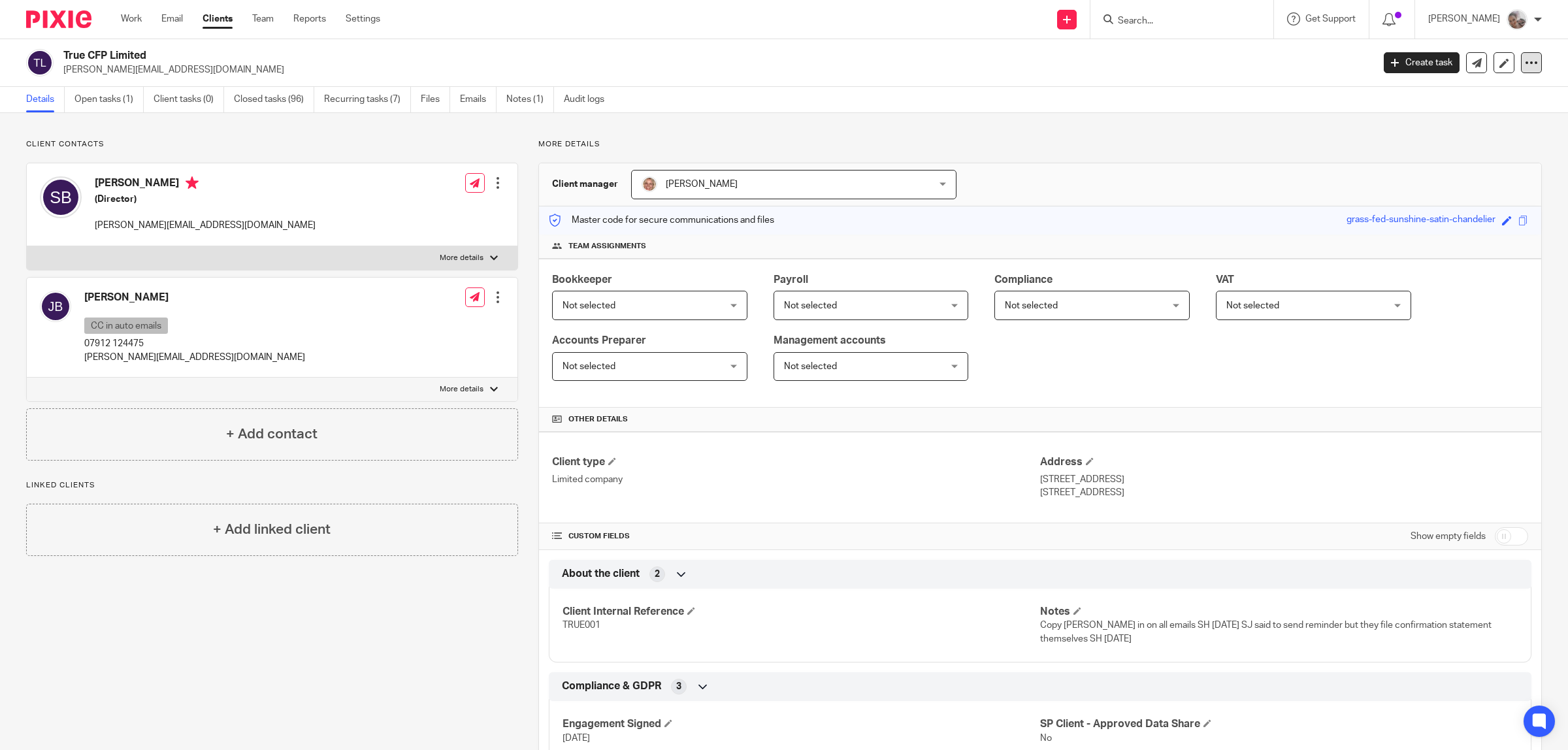
click at [1521, 56] on div at bounding box center [1531, 63] width 21 height 21
click at [1418, 97] on link "Update from Companies House" at bounding box center [1447, 95] width 144 height 19
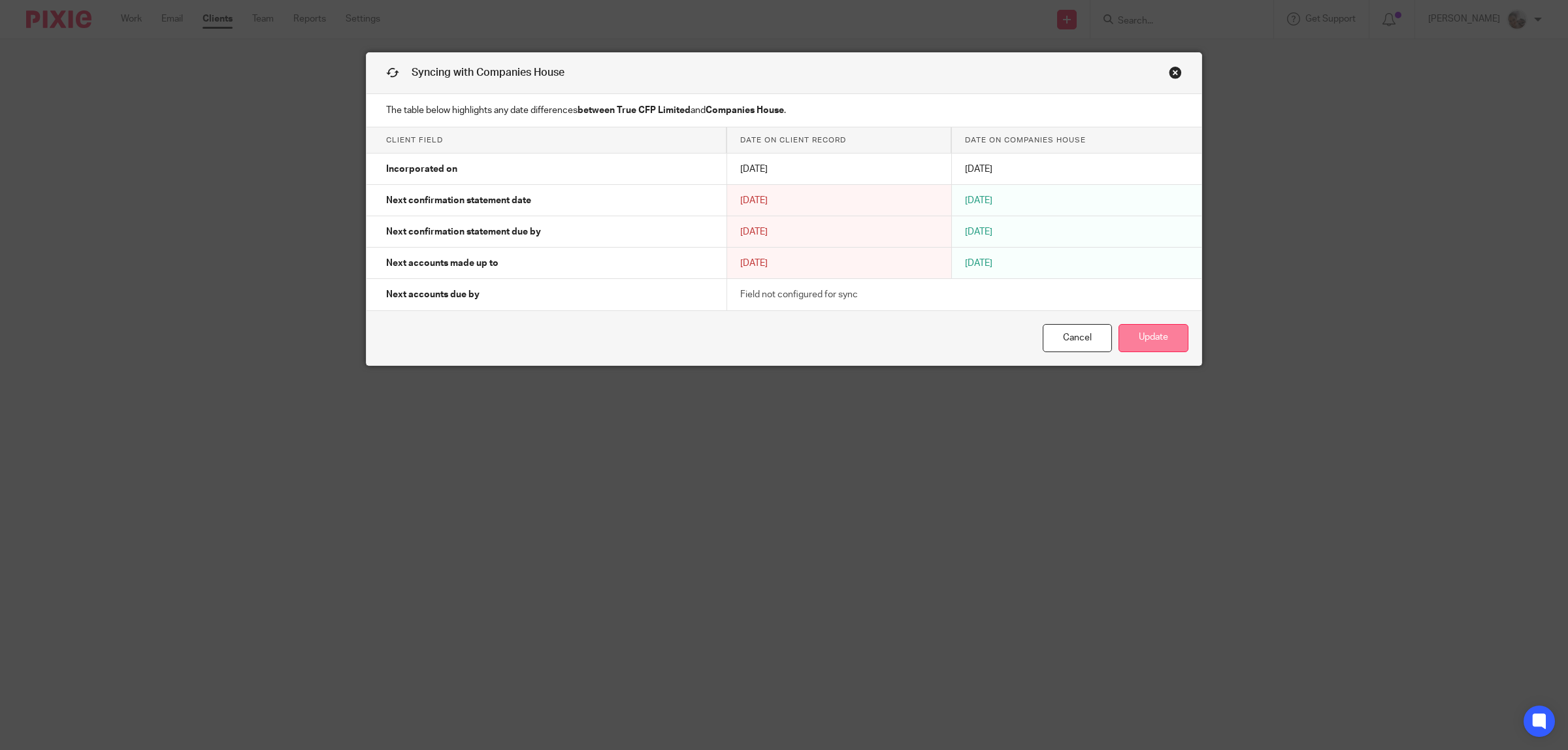
drag, startPoint x: 1150, startPoint y: 343, endPoint x: 1157, endPoint y: 340, distance: 7.6
click at [1152, 341] on button "Update" at bounding box center [1153, 338] width 70 height 28
